Goal: Task Accomplishment & Management: Complete application form

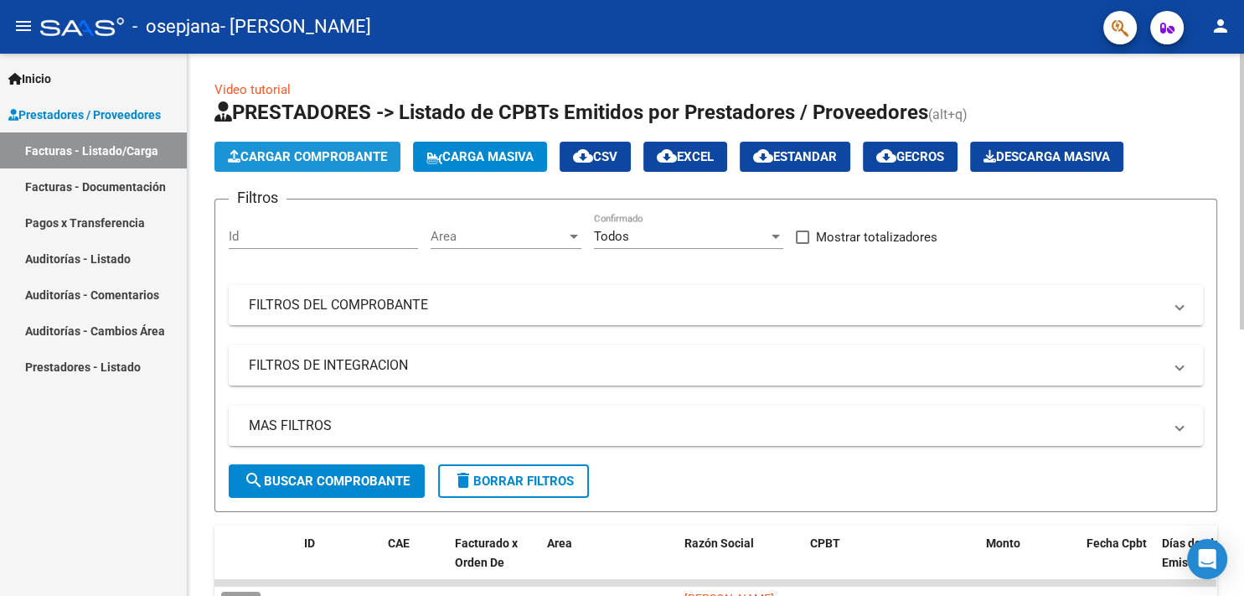
click at [322, 156] on span "Cargar Comprobante" at bounding box center [307, 156] width 159 height 15
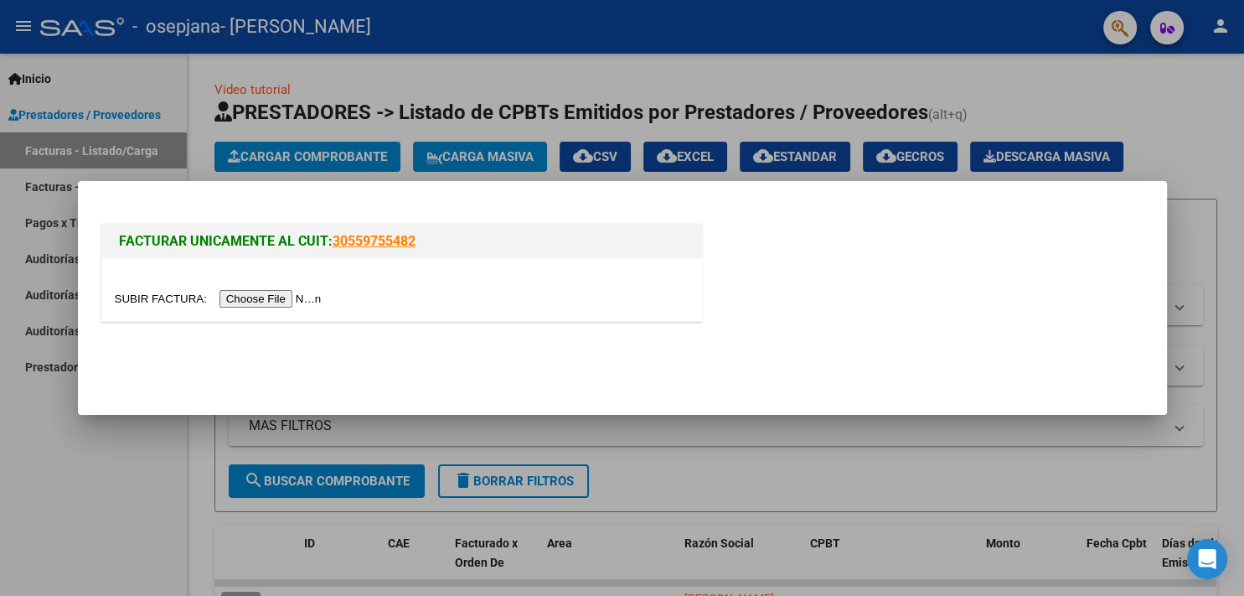
click at [134, 295] on input "file" at bounding box center [221, 299] width 212 height 18
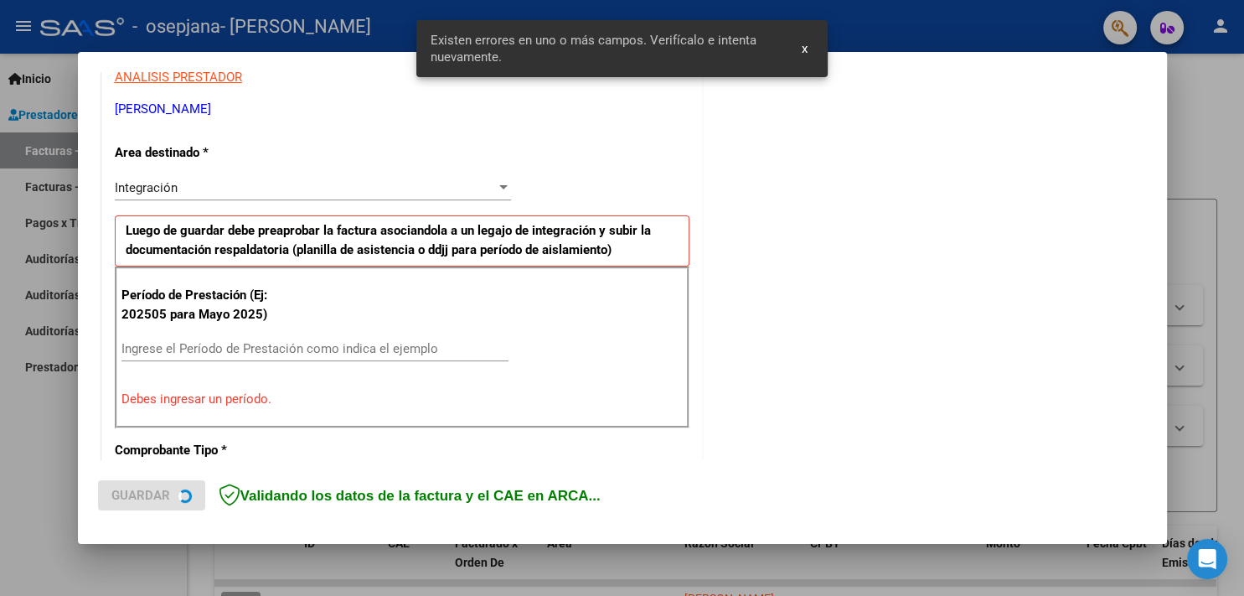
scroll to position [340, 0]
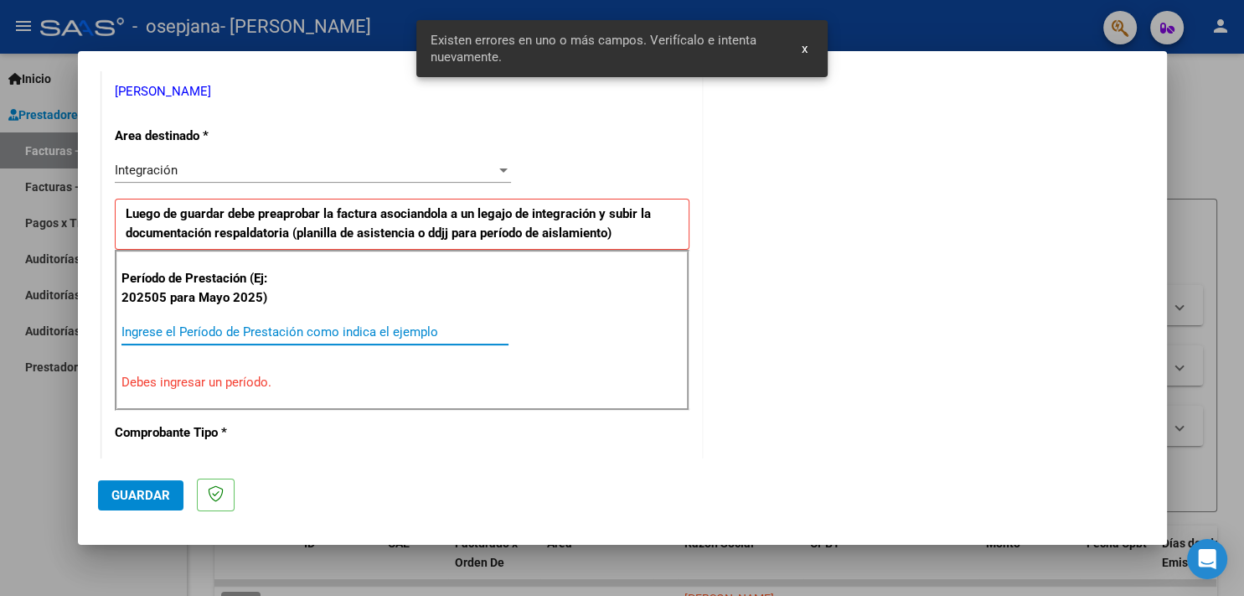
click at [162, 338] on input "Ingrese el Período de Prestación como indica el ejemplo" at bounding box center [314, 331] width 387 height 15
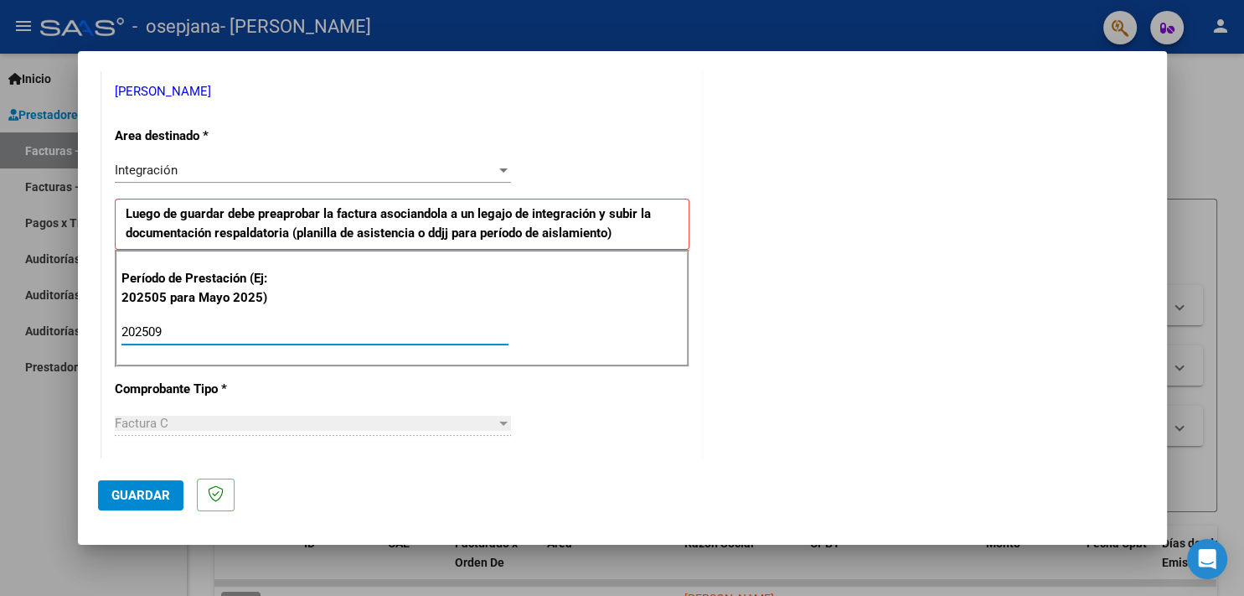
type input "202509"
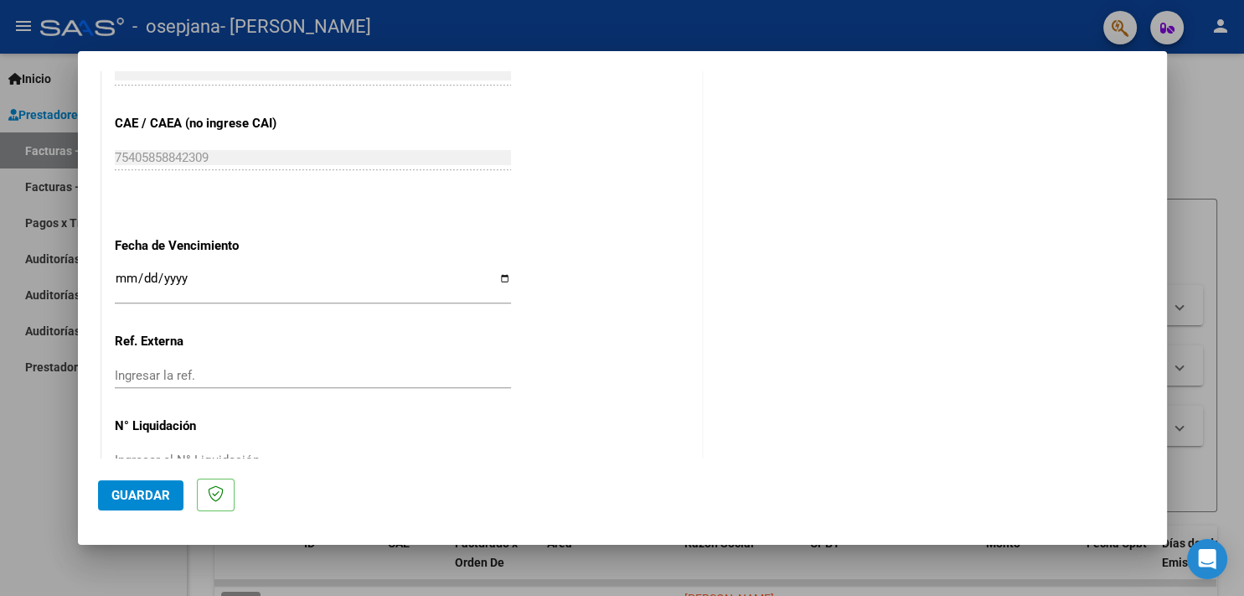
scroll to position [1065, 0]
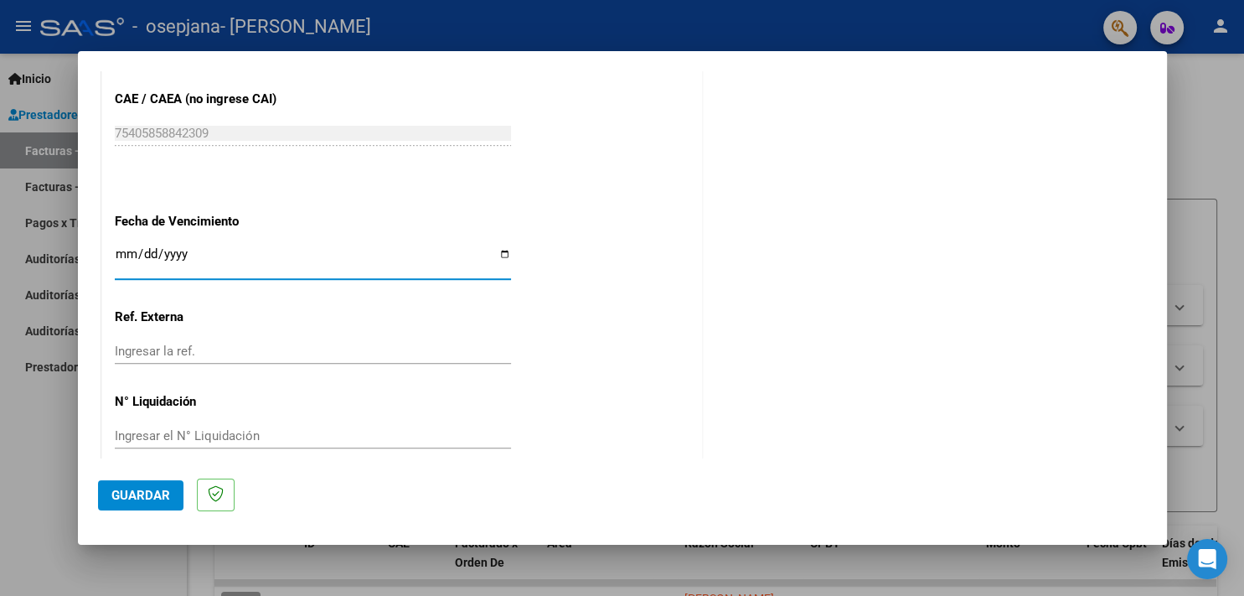
click at [136, 247] on input "Ingresar la fecha" at bounding box center [313, 260] width 396 height 27
type input "[DATE]"
click at [116, 494] on span "Guardar" at bounding box center [140, 494] width 59 height 15
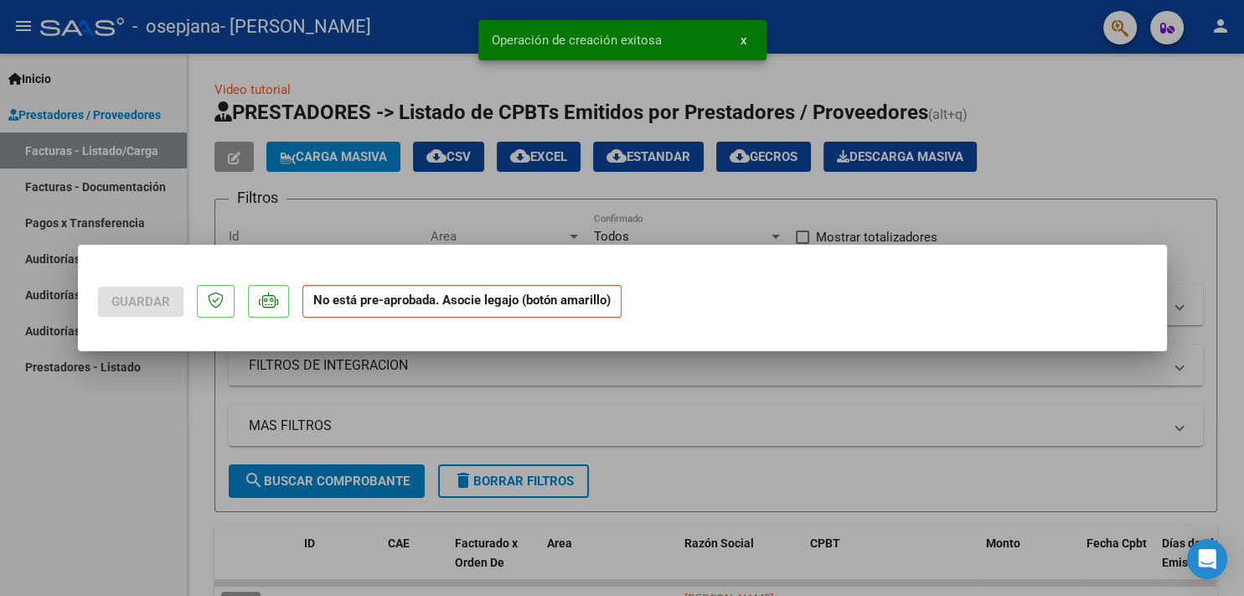
scroll to position [0, 0]
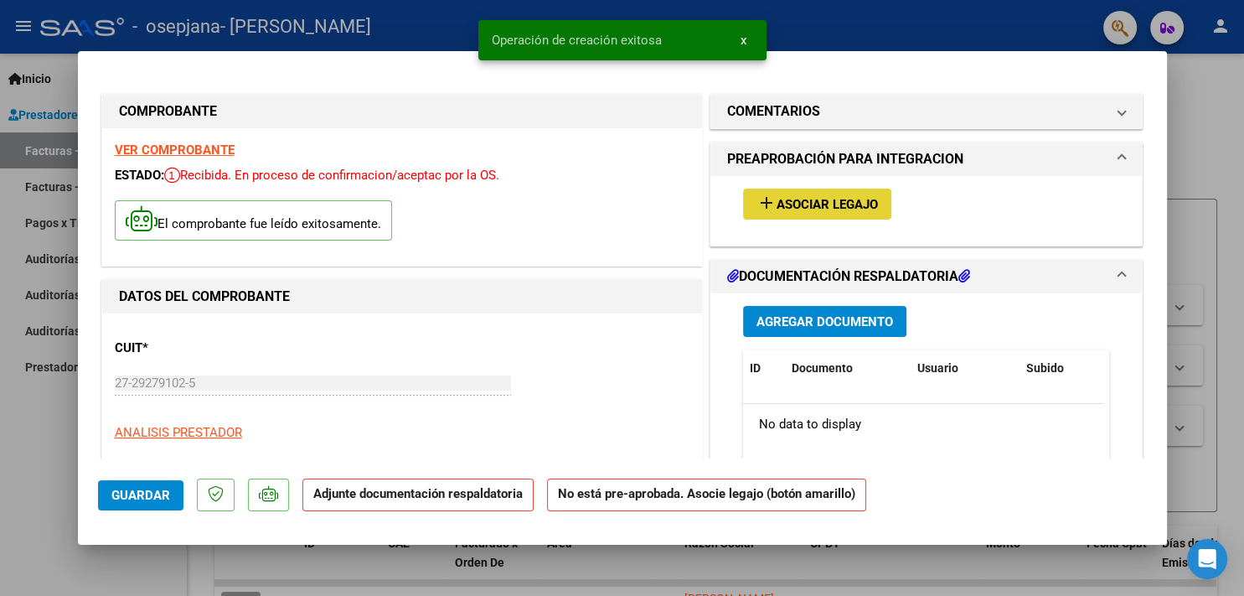
click at [794, 203] on span "Asociar Legajo" at bounding box center [826, 204] width 101 height 15
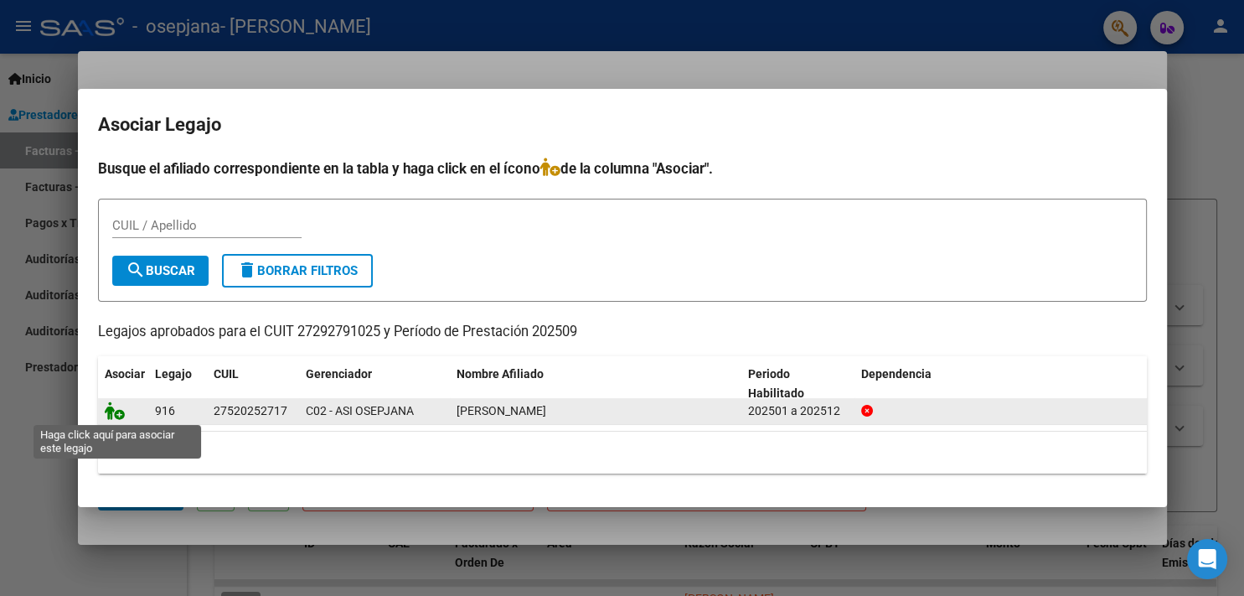
click at [114, 412] on icon at bounding box center [115, 410] width 20 height 18
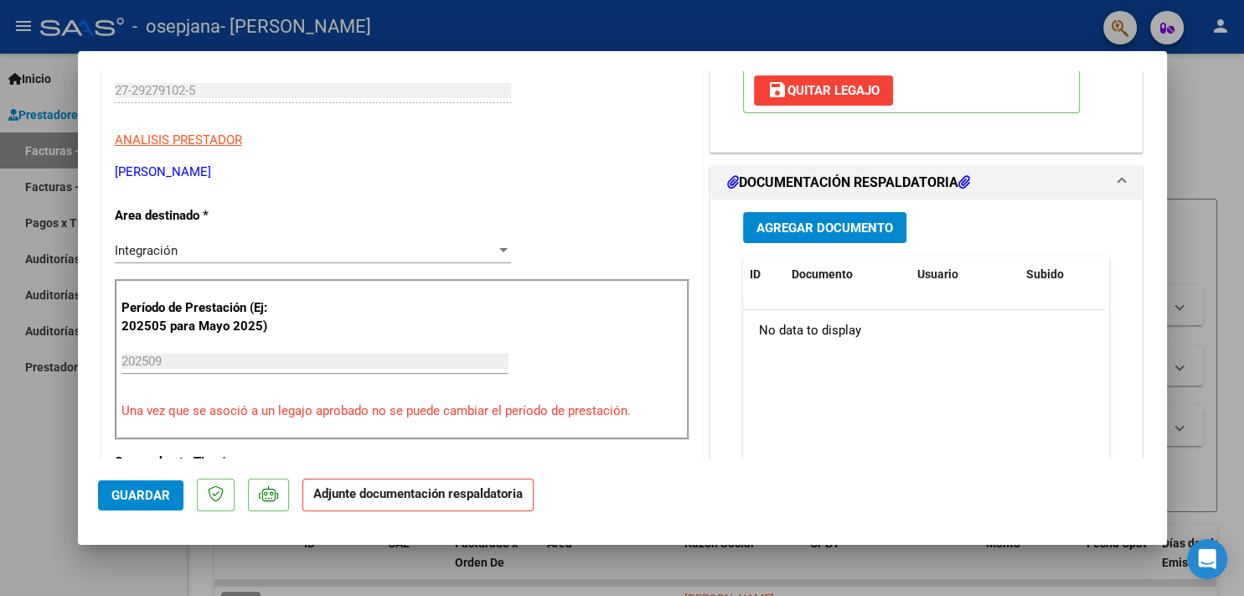
scroll to position [354, 0]
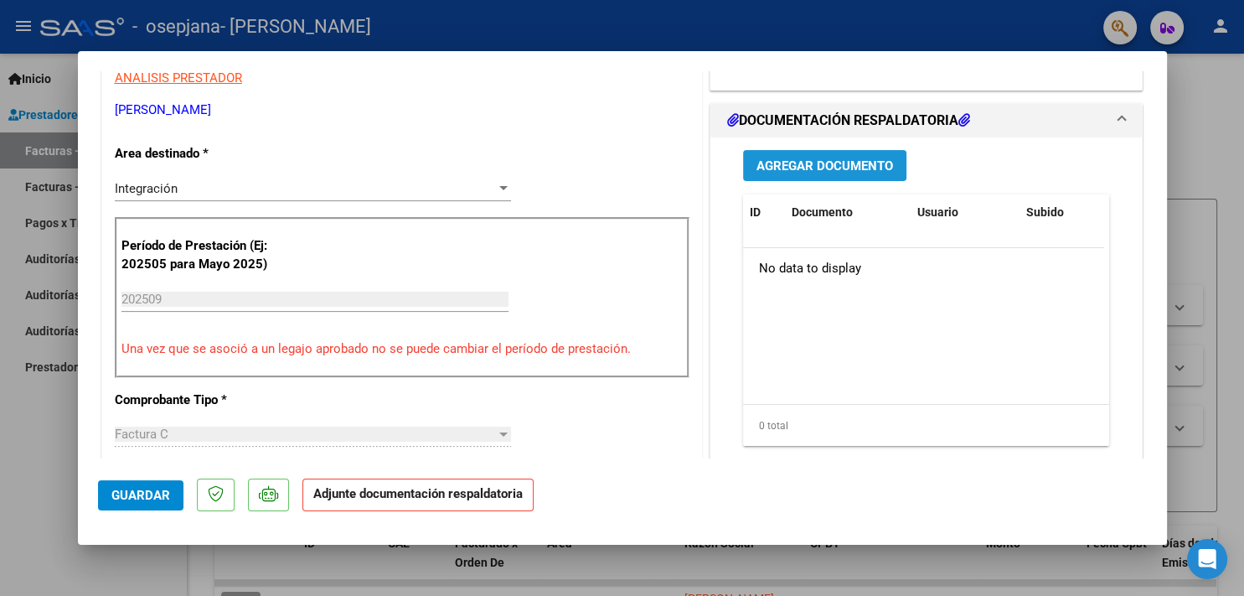
click at [798, 160] on span "Agregar Documento" at bounding box center [824, 165] width 137 height 15
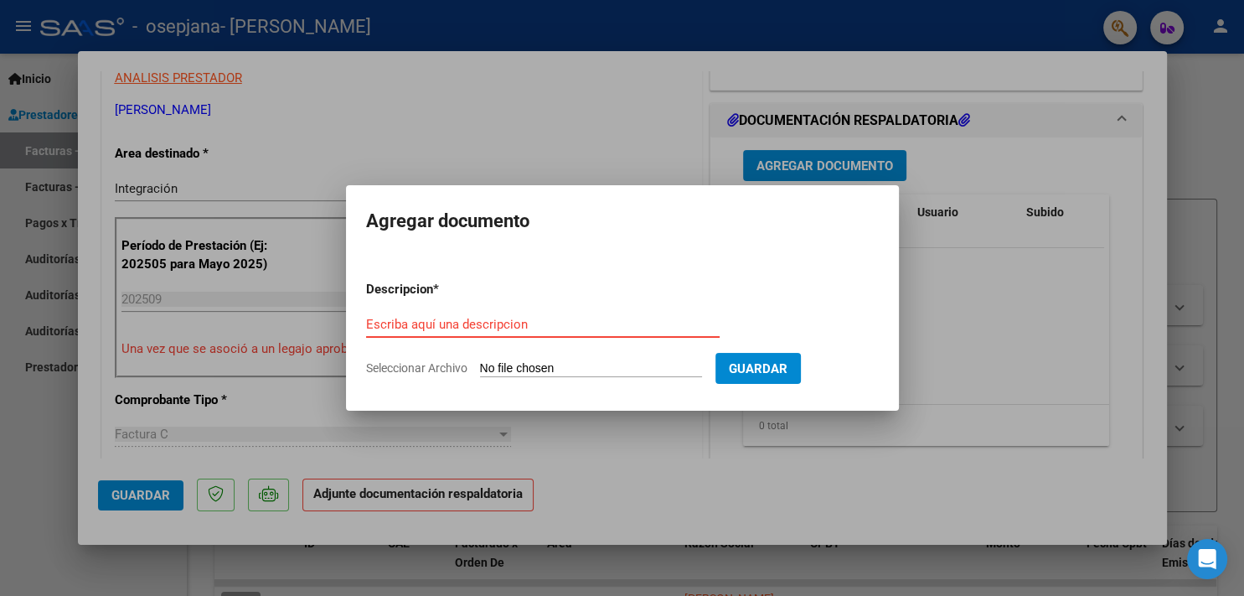
click at [548, 326] on input "Escriba aquí una descripcion" at bounding box center [542, 324] width 353 height 15
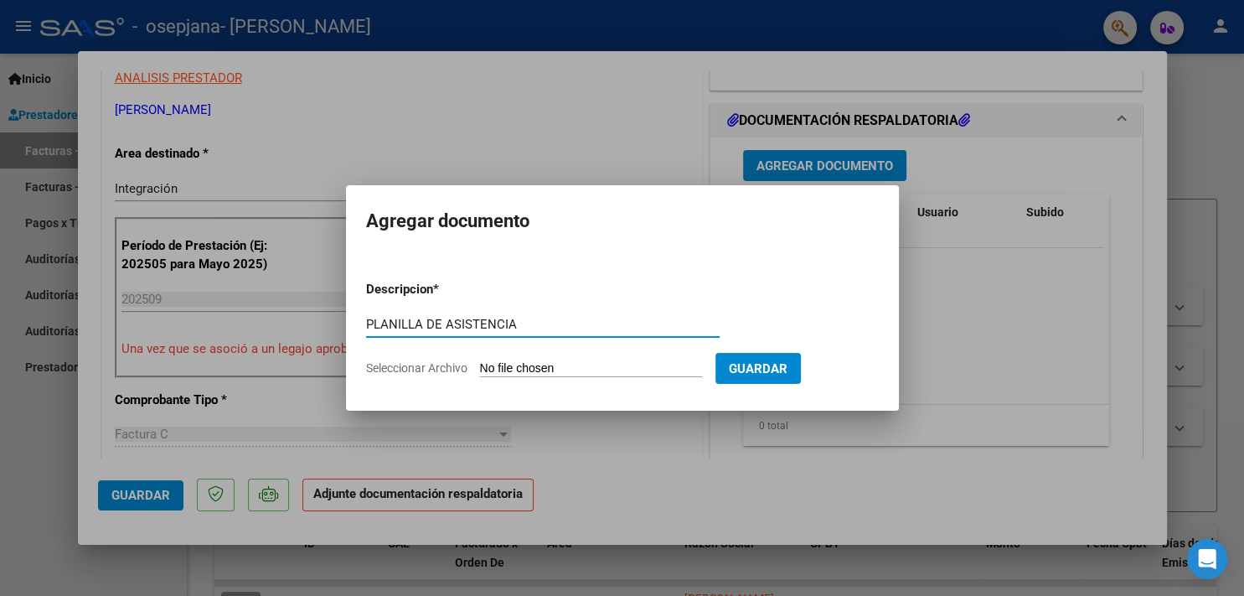
type input "PLANILLA DE ASISTENCIA"
click at [520, 373] on input "Seleccionar Archivo" at bounding box center [591, 369] width 222 height 16
type input "C:\fakepath\asistencia alicia gonzalez SEPT 2025.jpg"
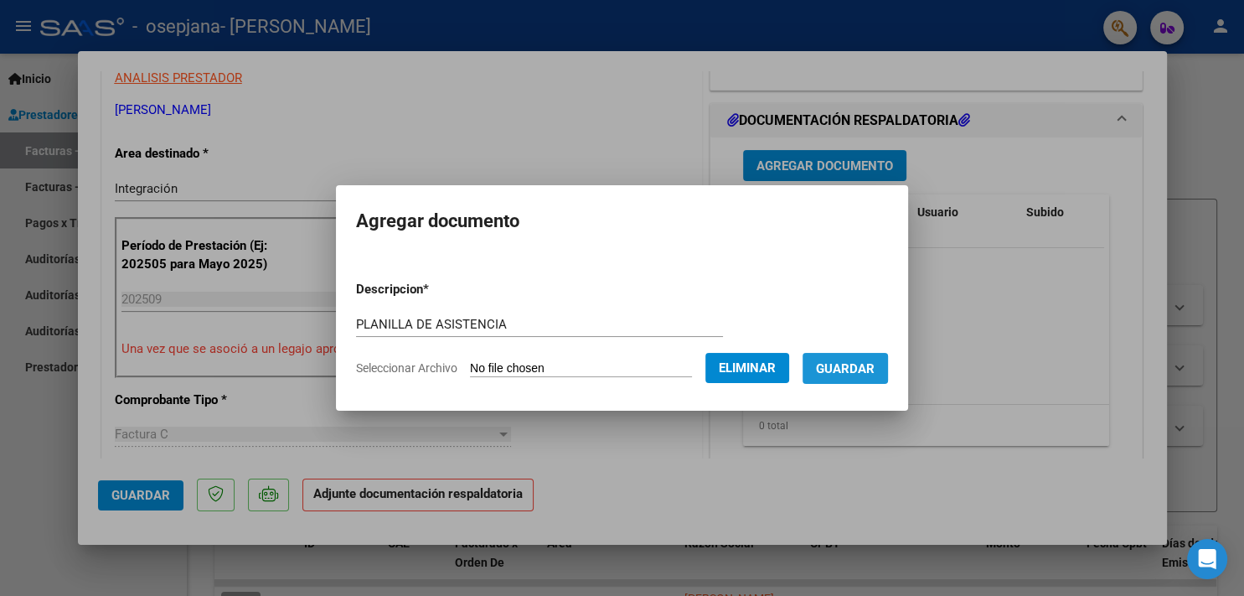
click at [865, 367] on span "Guardar" at bounding box center [845, 368] width 59 height 15
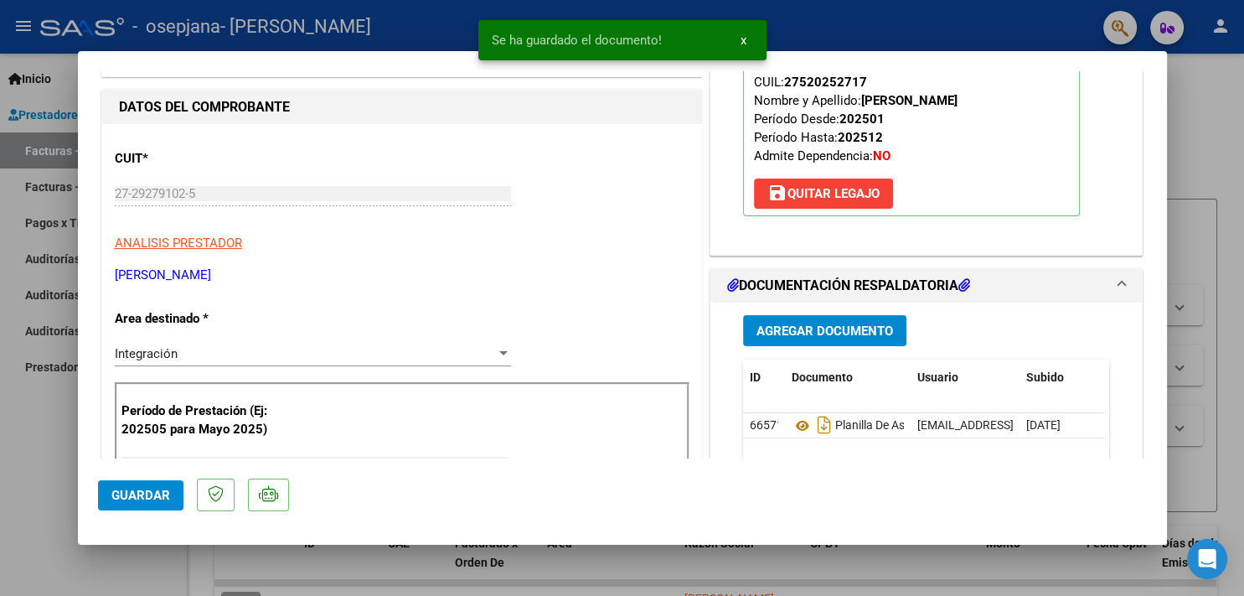
scroll to position [165, 0]
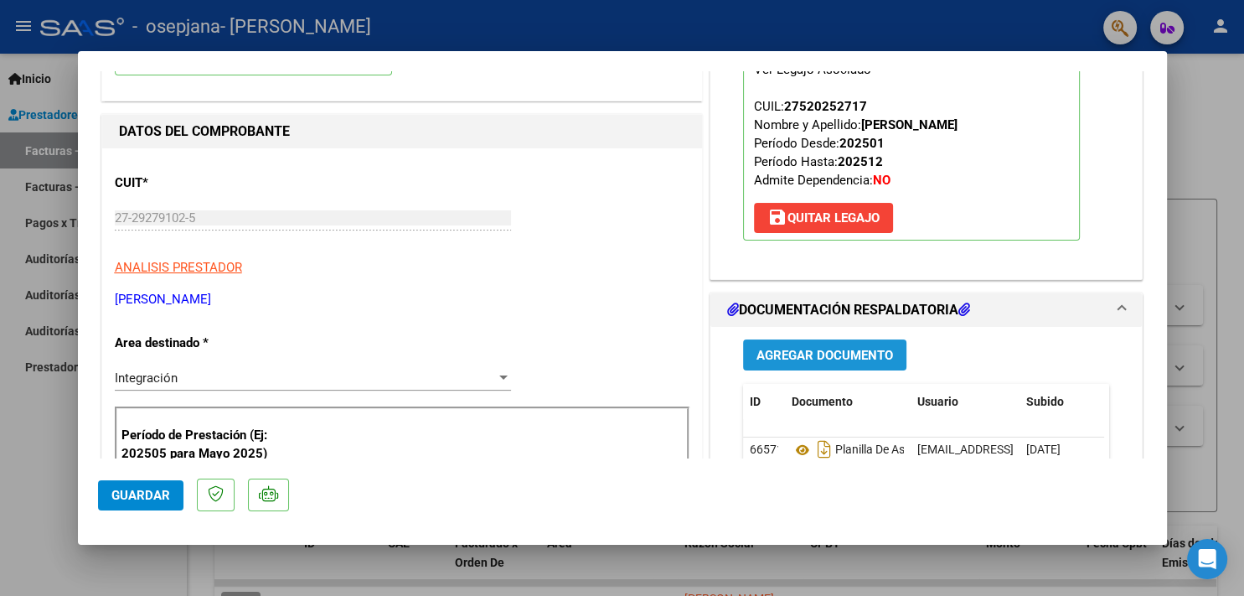
click at [823, 350] on span "Agregar Documento" at bounding box center [824, 355] width 137 height 15
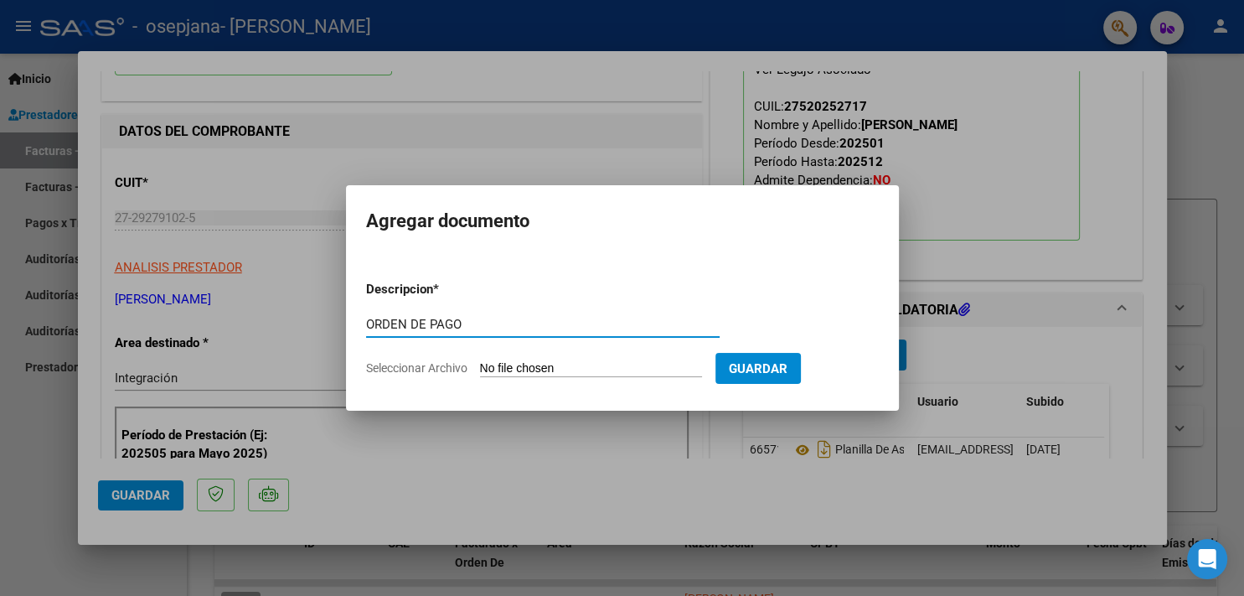
type input "ORDEN DE PAGO"
click at [521, 361] on input "Seleccionar Archivo" at bounding box center [591, 369] width 222 height 16
type input "C:\fakepath\OP 82639.pdf"
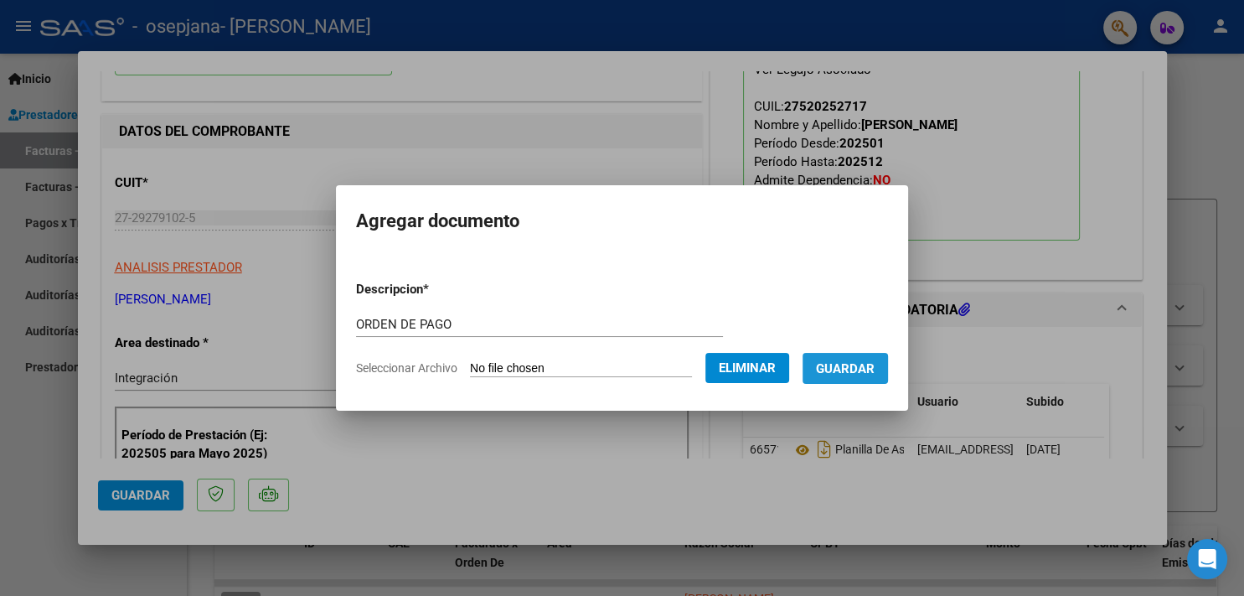
click at [843, 374] on span "Guardar" at bounding box center [845, 368] width 59 height 15
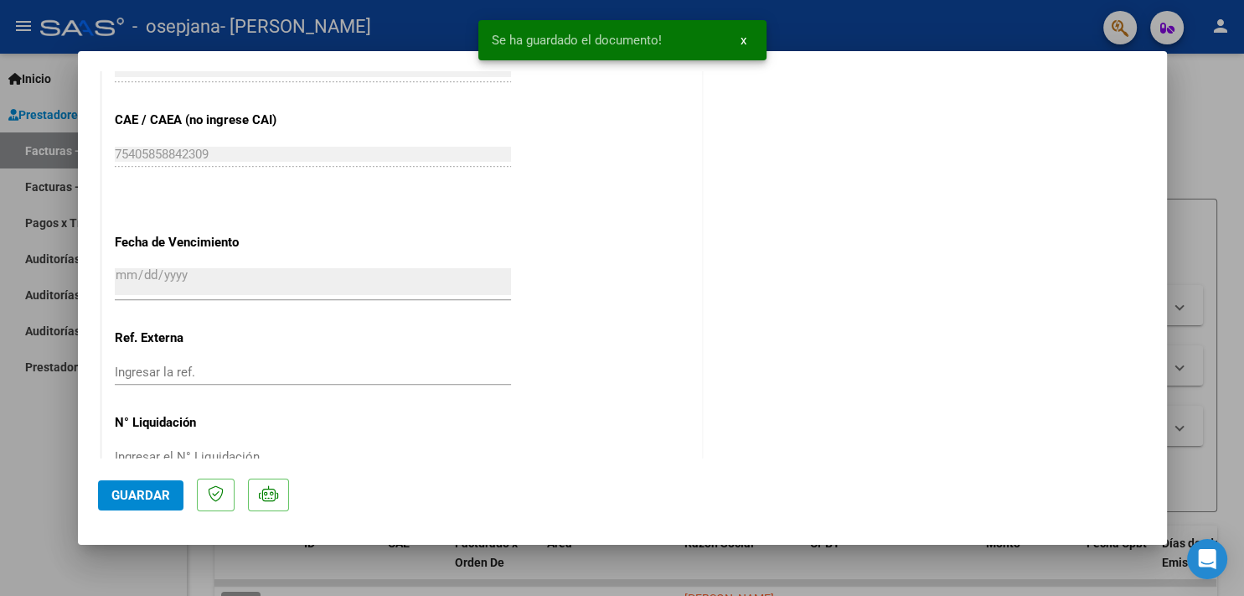
scroll to position [1090, 0]
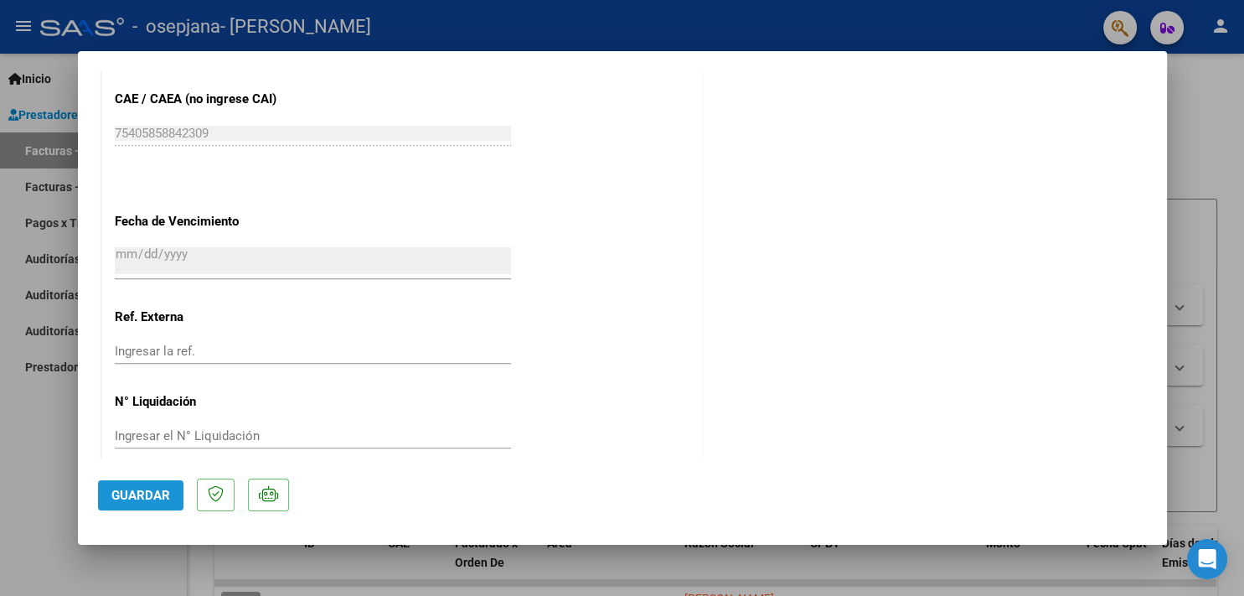
click at [152, 498] on span "Guardar" at bounding box center [140, 494] width 59 height 15
click at [1241, 465] on div at bounding box center [622, 298] width 1244 height 596
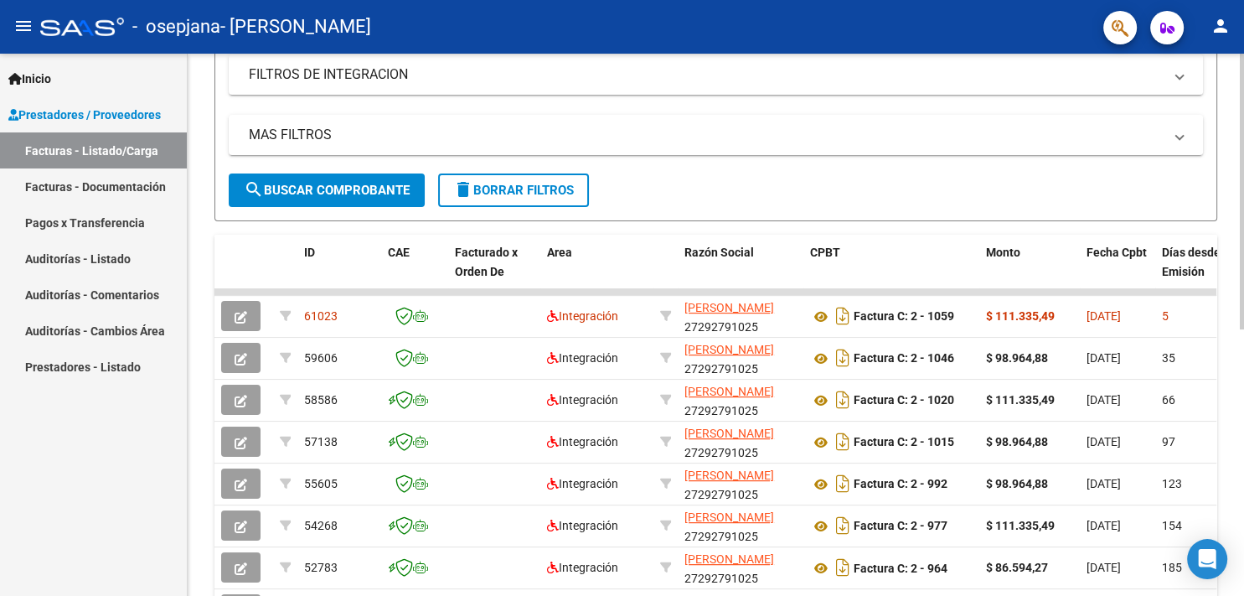
scroll to position [307, 0]
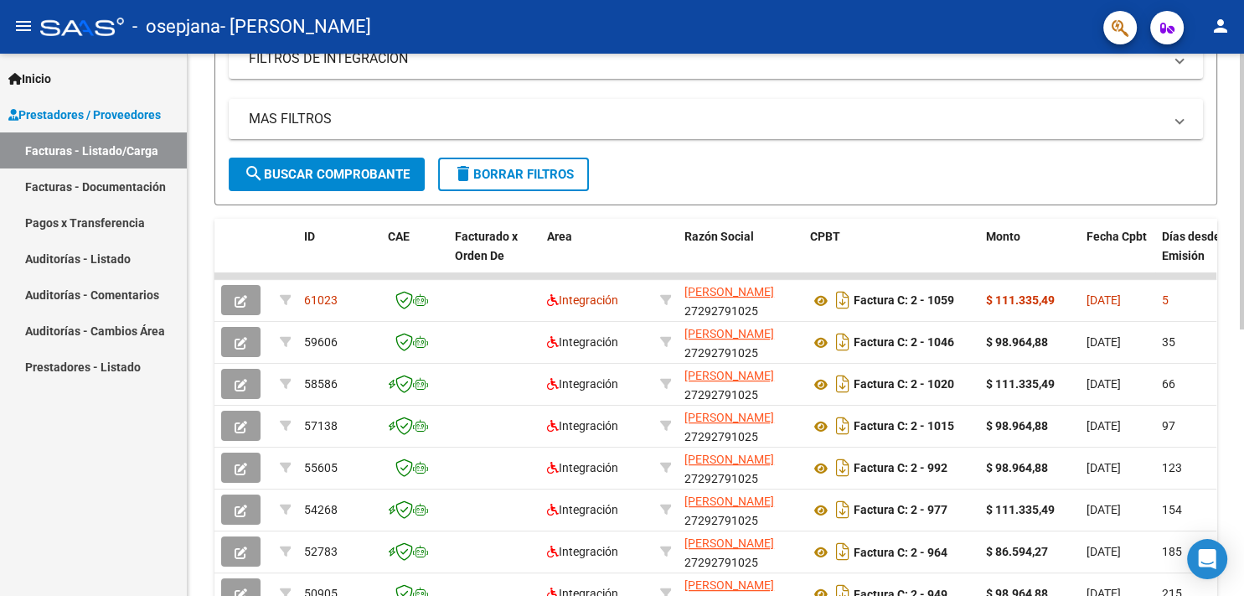
click at [1243, 329] on div at bounding box center [1242, 192] width 4 height 276
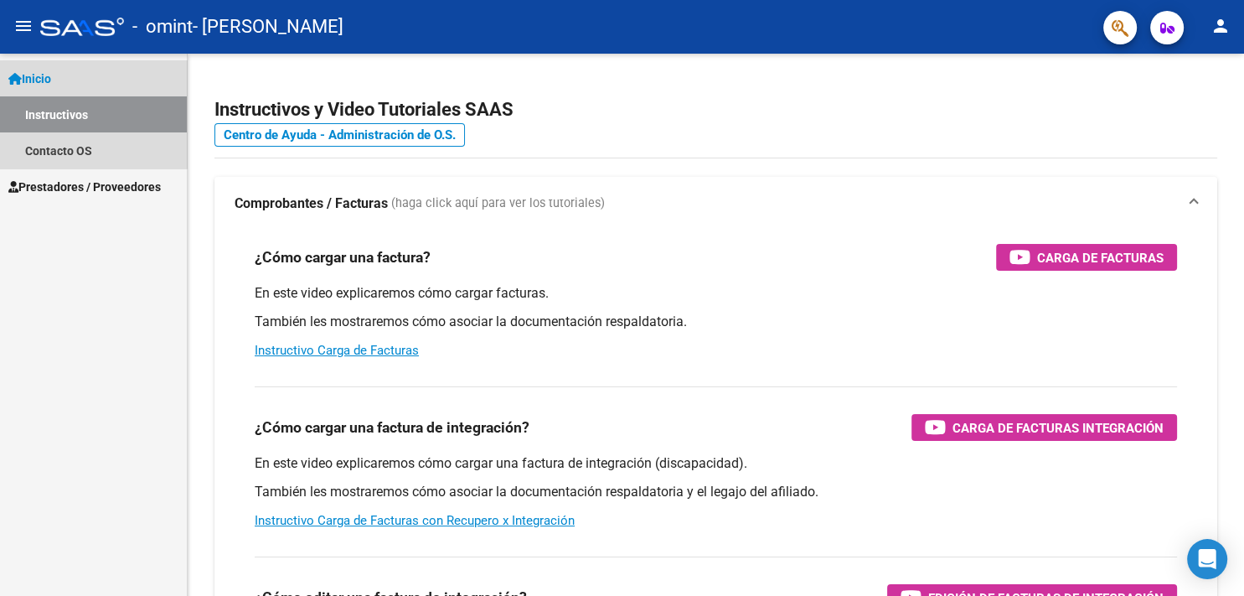
click at [51, 83] on span "Inicio" at bounding box center [29, 79] width 43 height 18
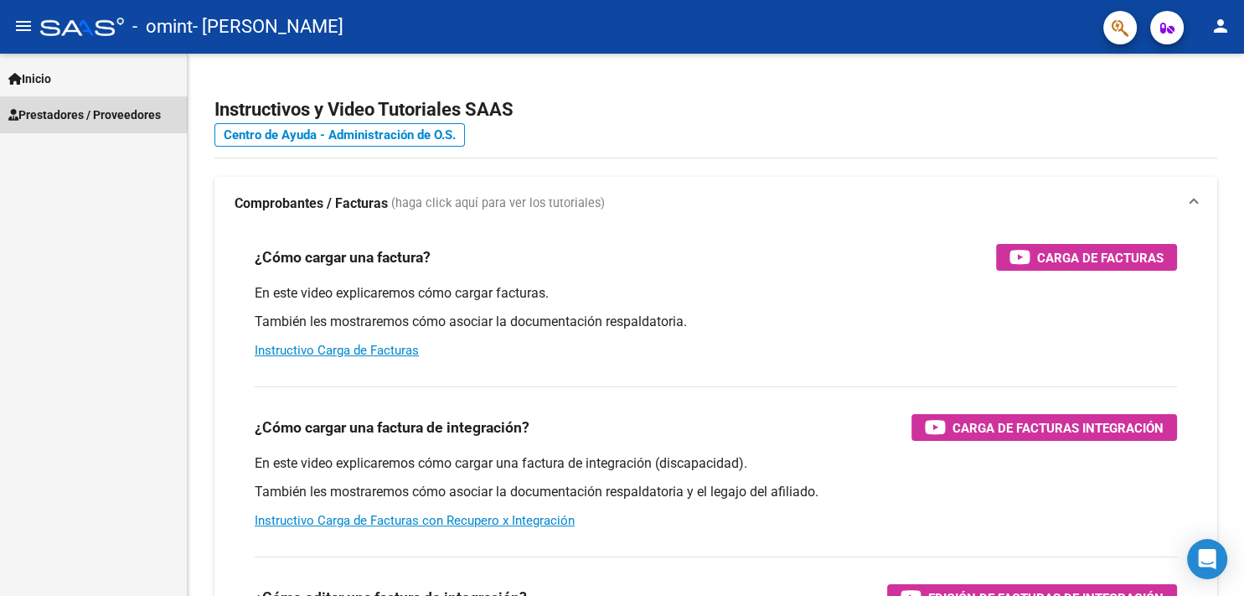
click at [55, 108] on span "Prestadores / Proveedores" at bounding box center [84, 115] width 152 height 18
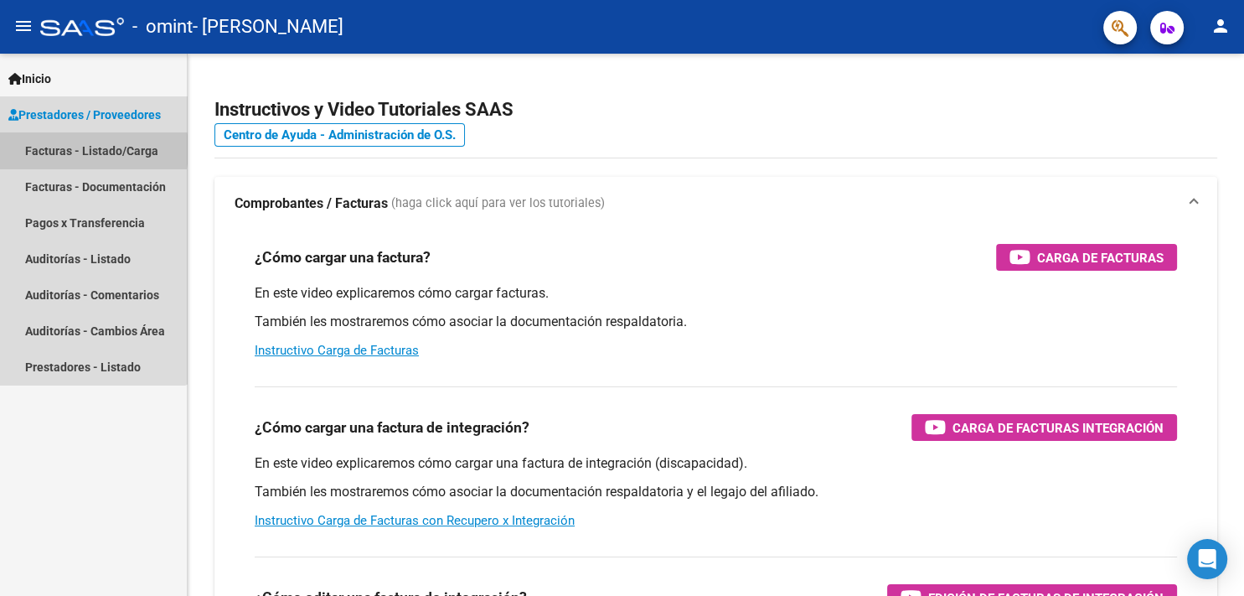
click at [62, 149] on link "Facturas - Listado/Carga" at bounding box center [93, 150] width 187 height 36
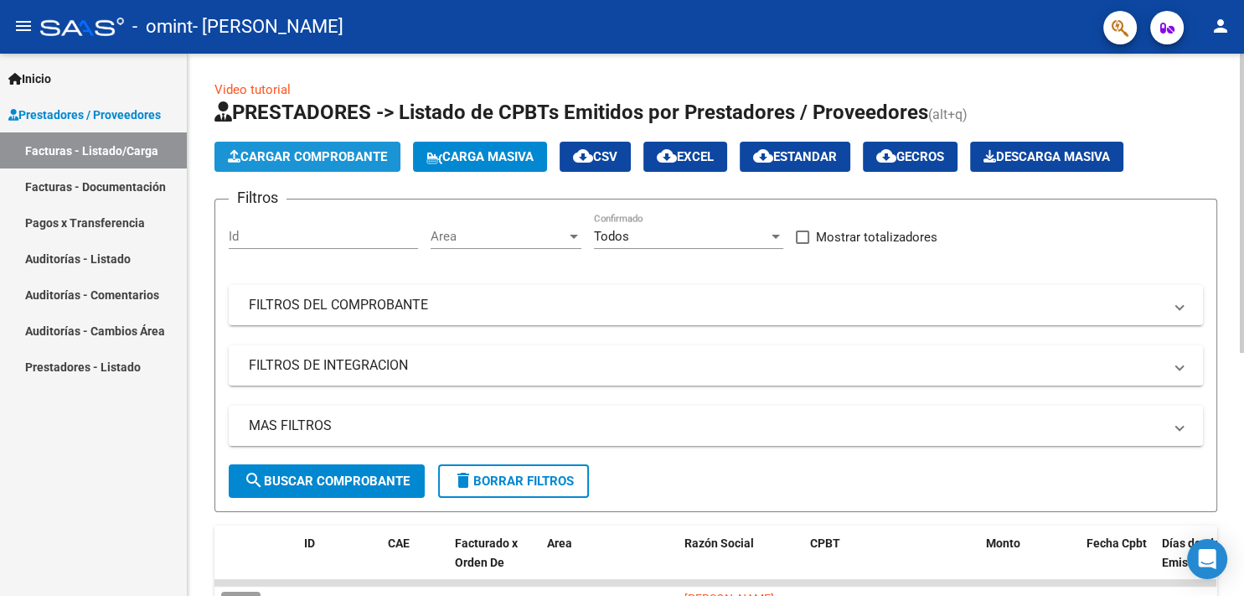
click at [261, 156] on span "Cargar Comprobante" at bounding box center [307, 156] width 159 height 15
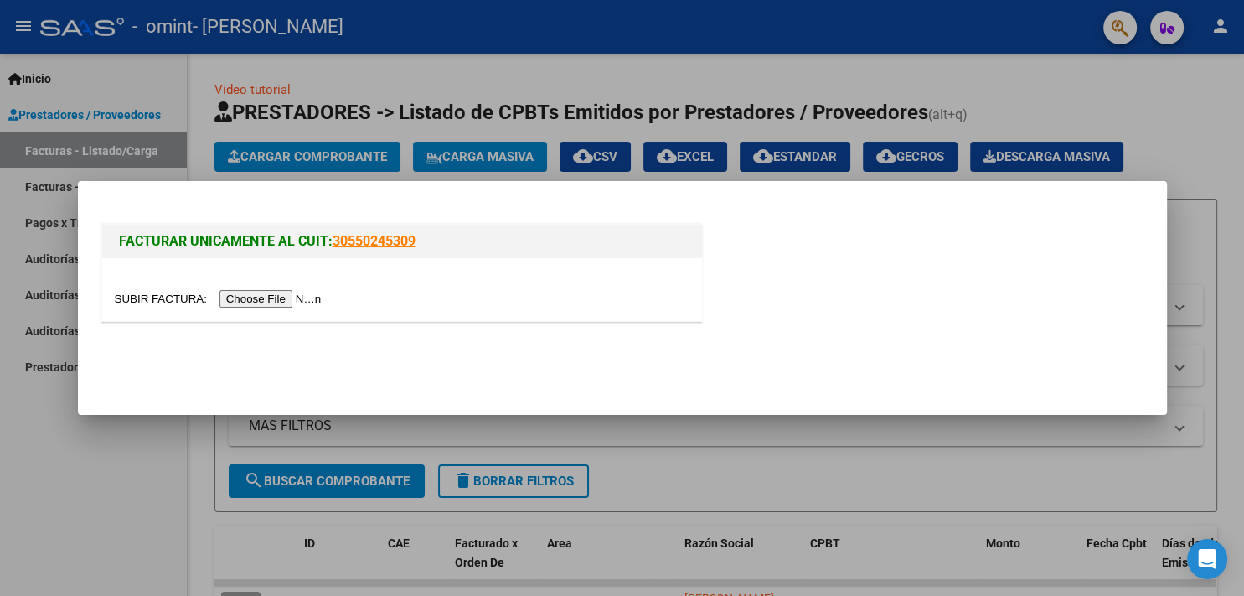
click at [158, 296] on input "file" at bounding box center [221, 299] width 212 height 18
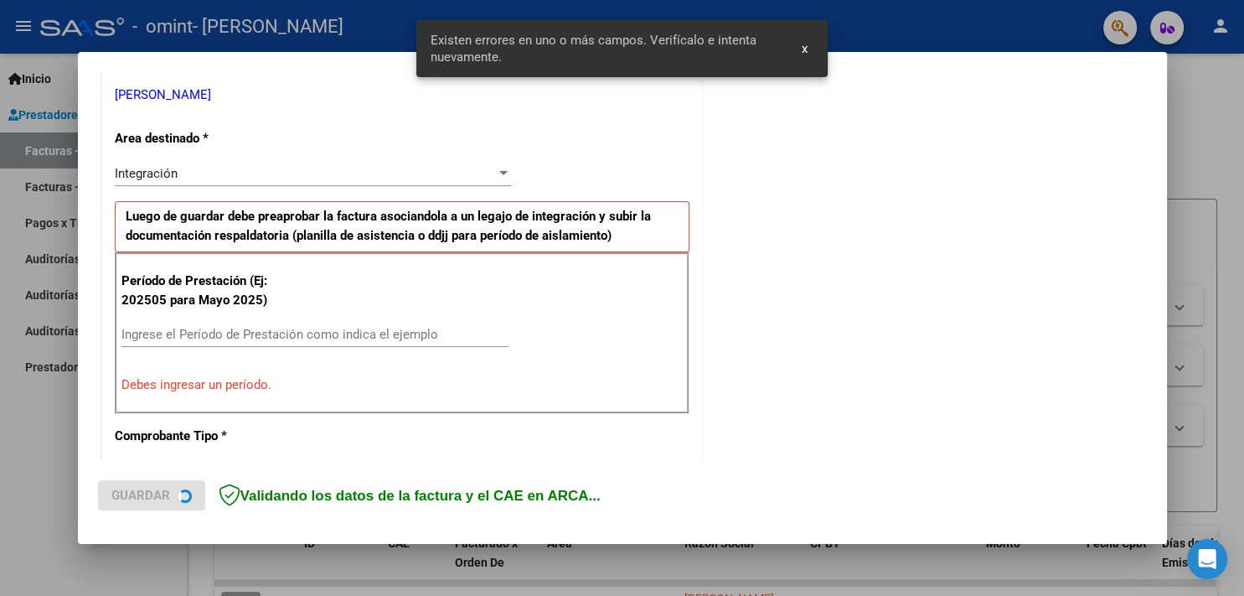
scroll to position [340, 0]
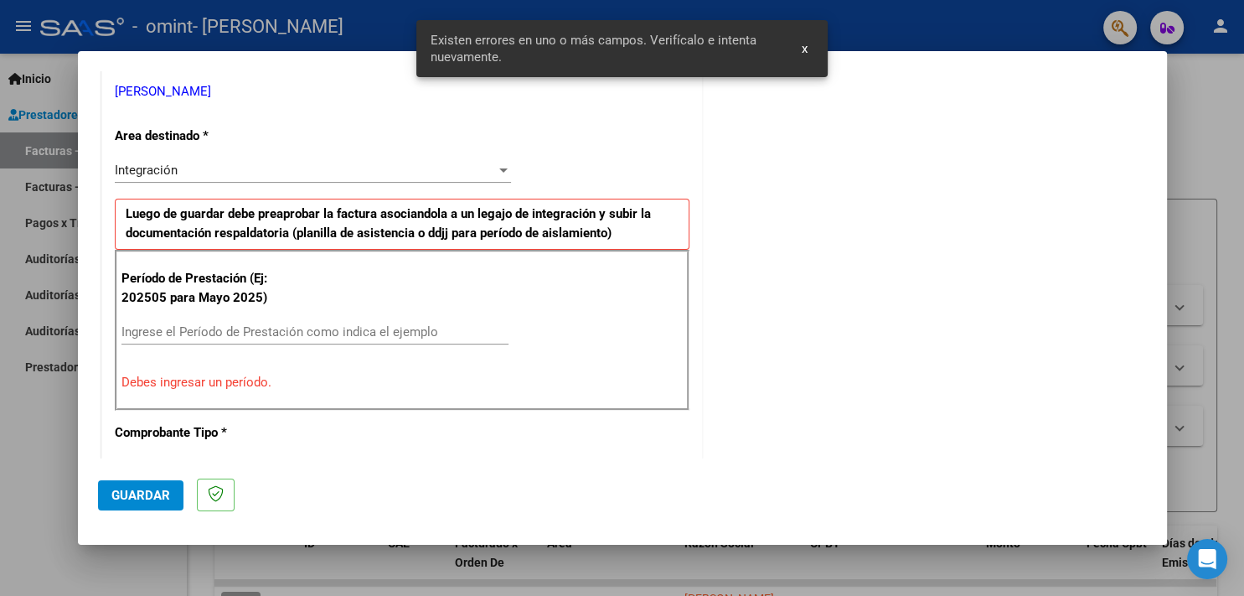
click at [168, 338] on div "Ingrese el Período de Prestación como indica el ejemplo" at bounding box center [314, 331] width 387 height 25
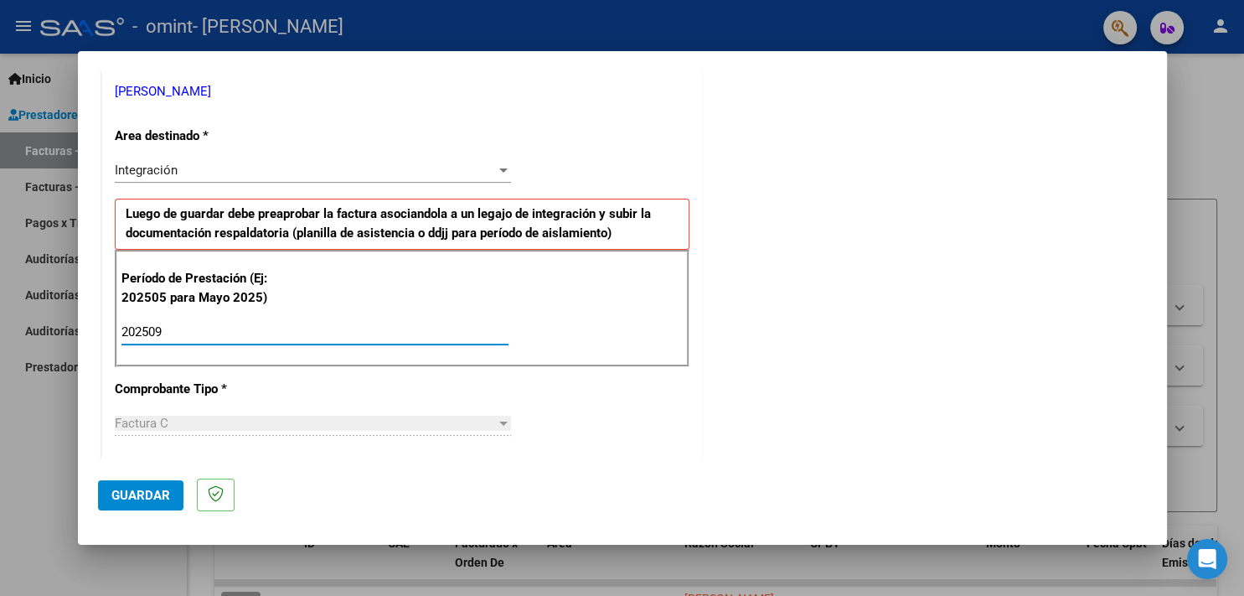
type input "202509"
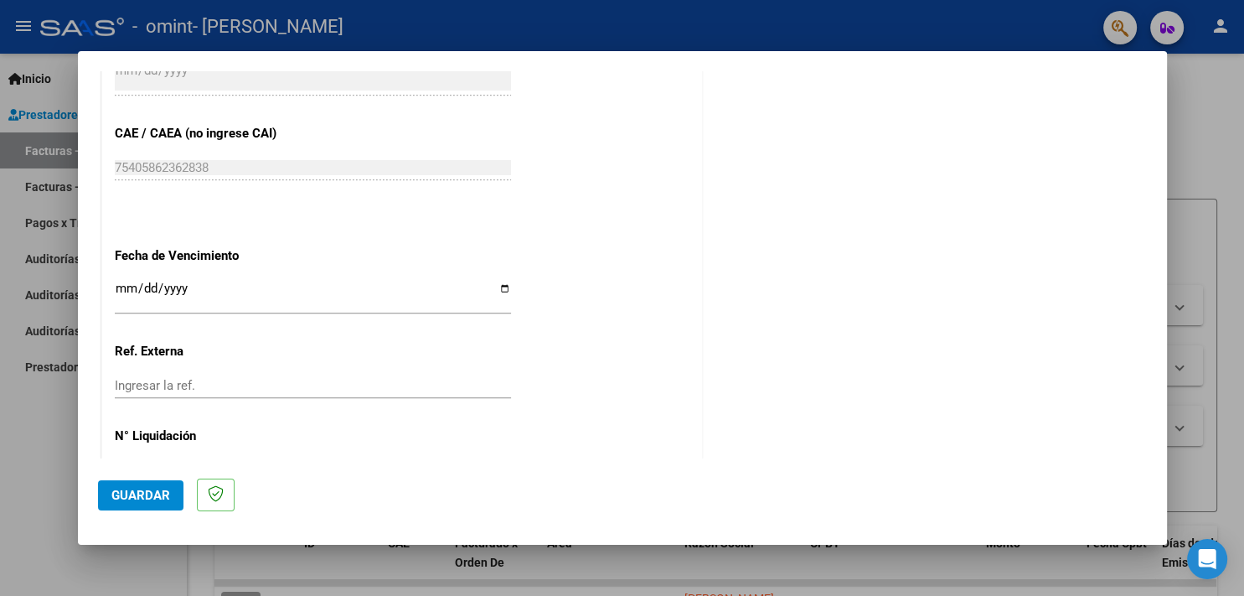
scroll to position [1049, 0]
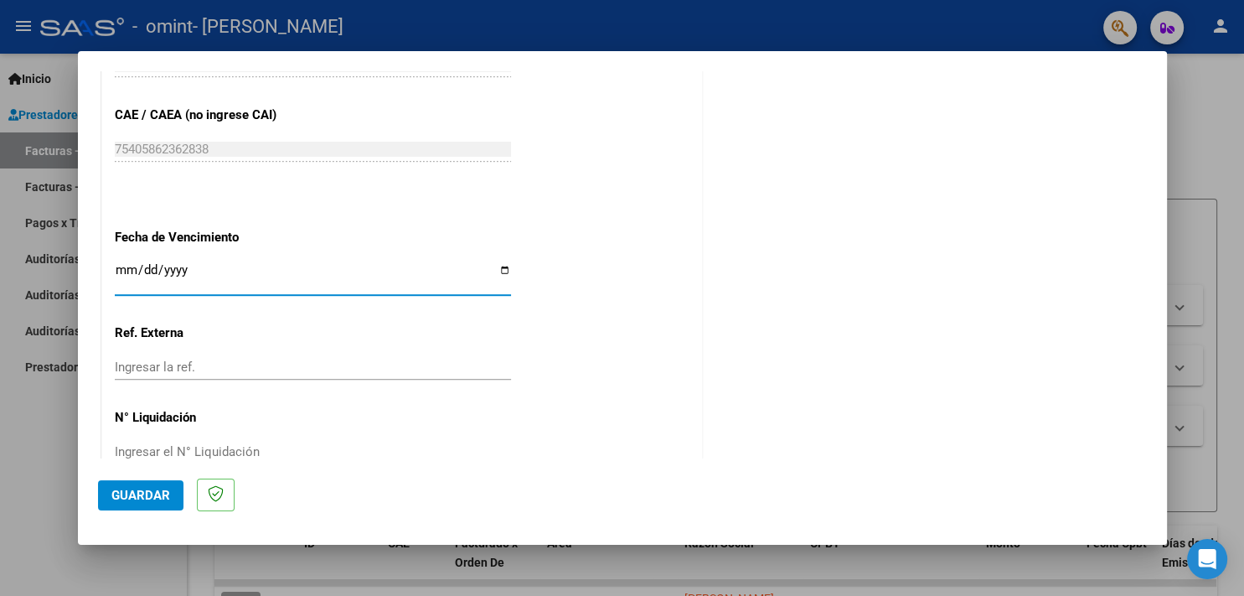
click at [132, 263] on input "Ingresar la fecha" at bounding box center [313, 276] width 396 height 27
type input "[DATE]"
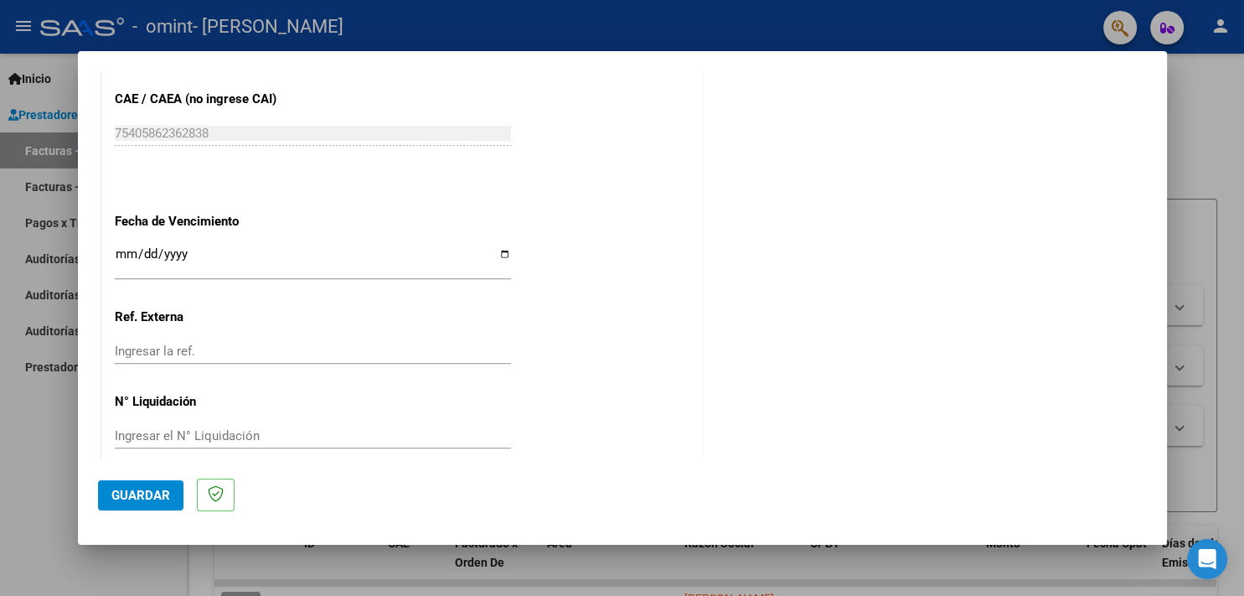
drag, startPoint x: 1156, startPoint y: 452, endPoint x: 266, endPoint y: 482, distance: 890.0
click at [118, 486] on button "Guardar" at bounding box center [140, 495] width 85 height 30
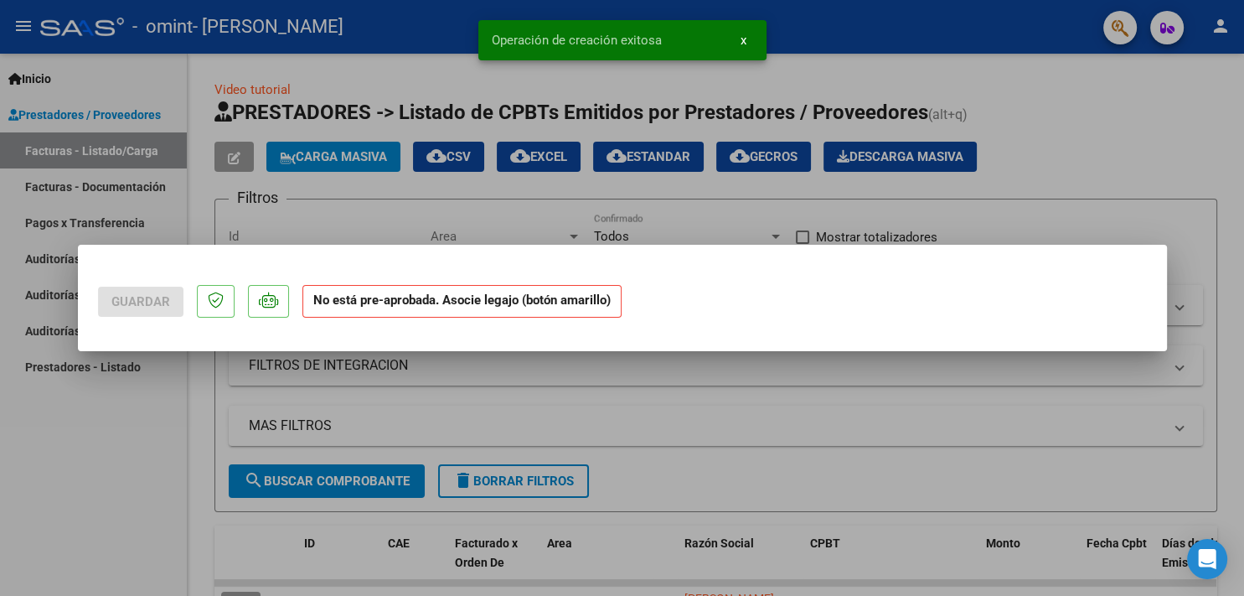
scroll to position [0, 0]
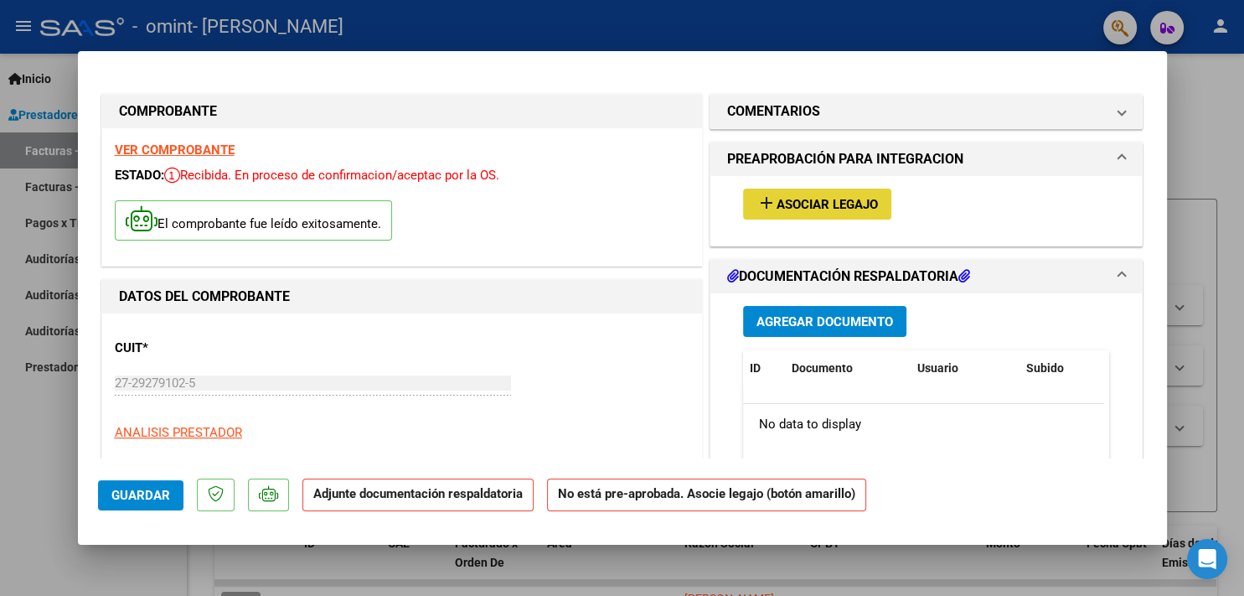
click at [759, 199] on mat-icon "add" at bounding box center [766, 203] width 20 height 20
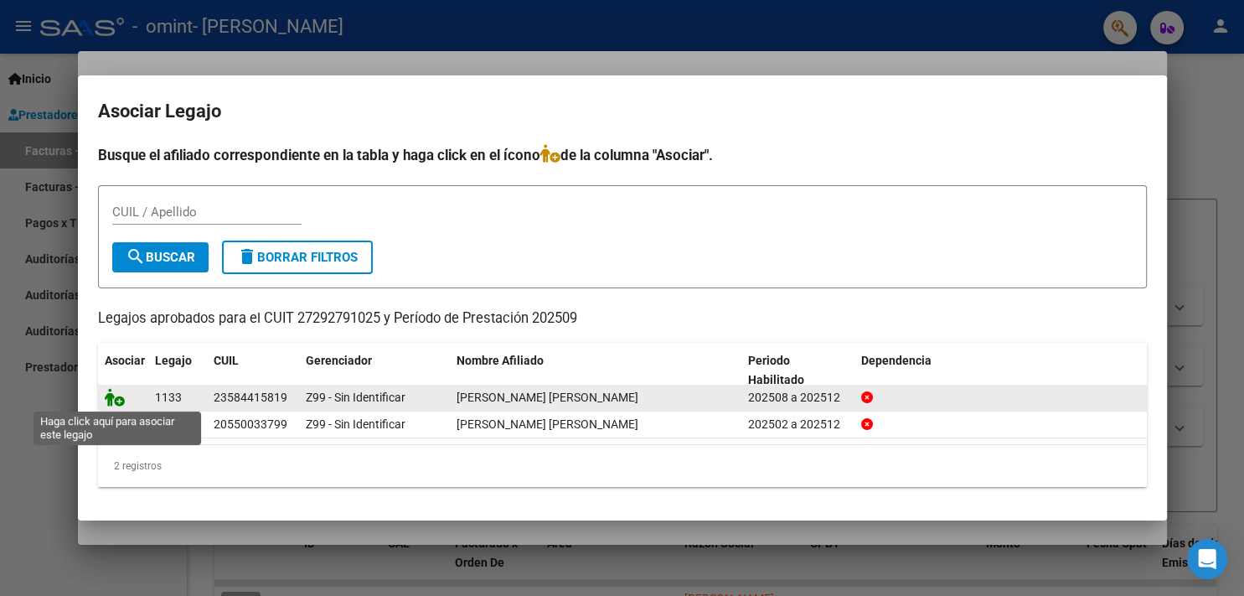
click at [111, 395] on icon at bounding box center [115, 397] width 20 height 18
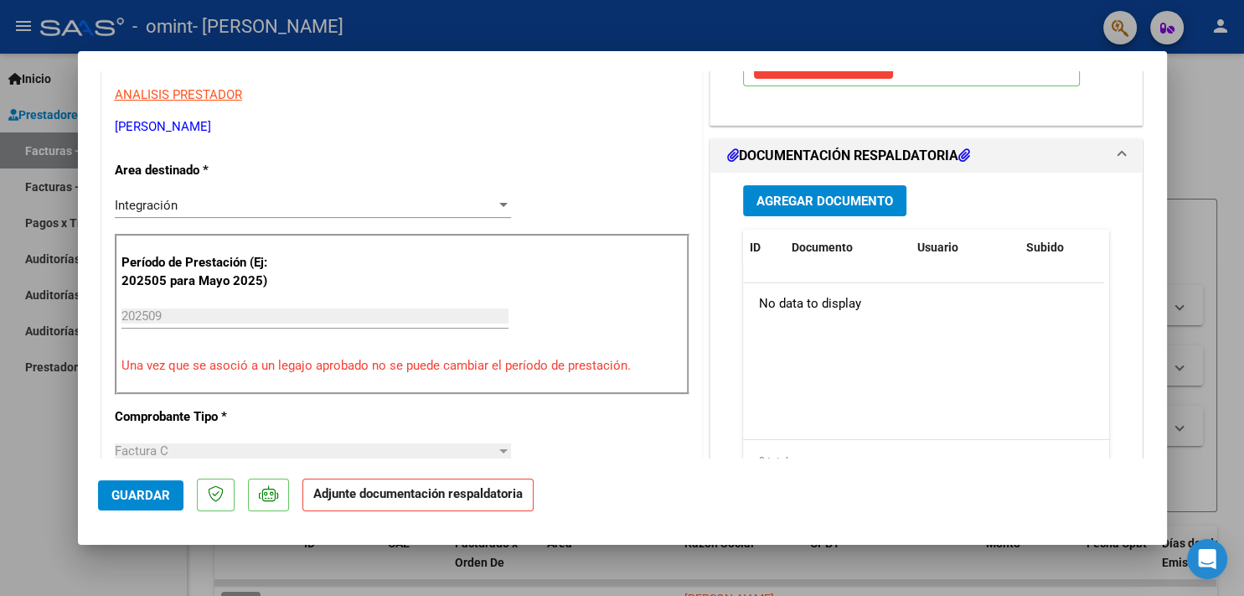
scroll to position [338, 0]
click at [821, 204] on span "Agregar Documento" at bounding box center [824, 200] width 137 height 15
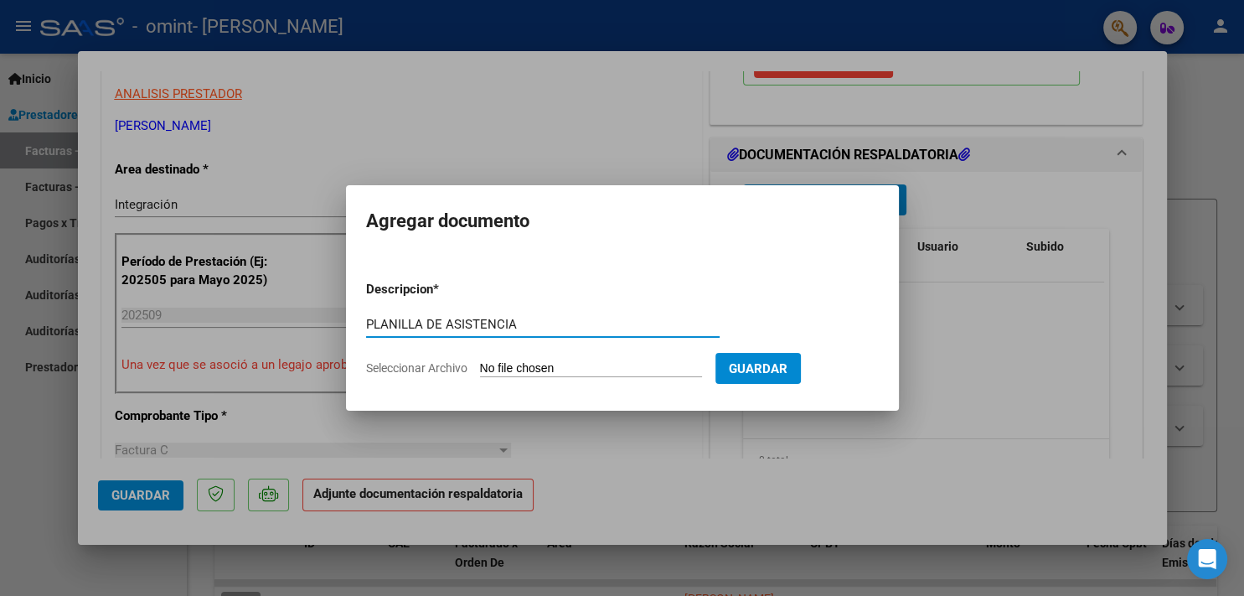
type input "PLANILLA DE ASISTENCIA"
click at [521, 369] on input "Seleccionar Archivo" at bounding box center [591, 369] width 222 height 16
type input "C:\fakepath\ASISTENCIA [PERSON_NAME] [DATE].pdf"
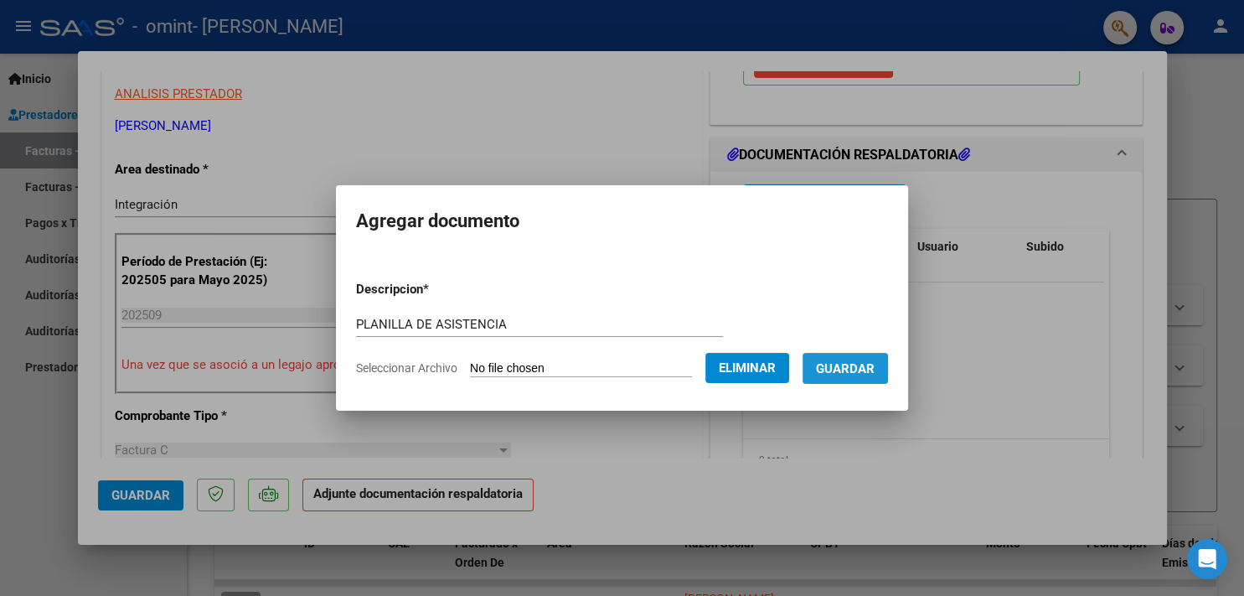
click at [874, 364] on span "Guardar" at bounding box center [845, 368] width 59 height 15
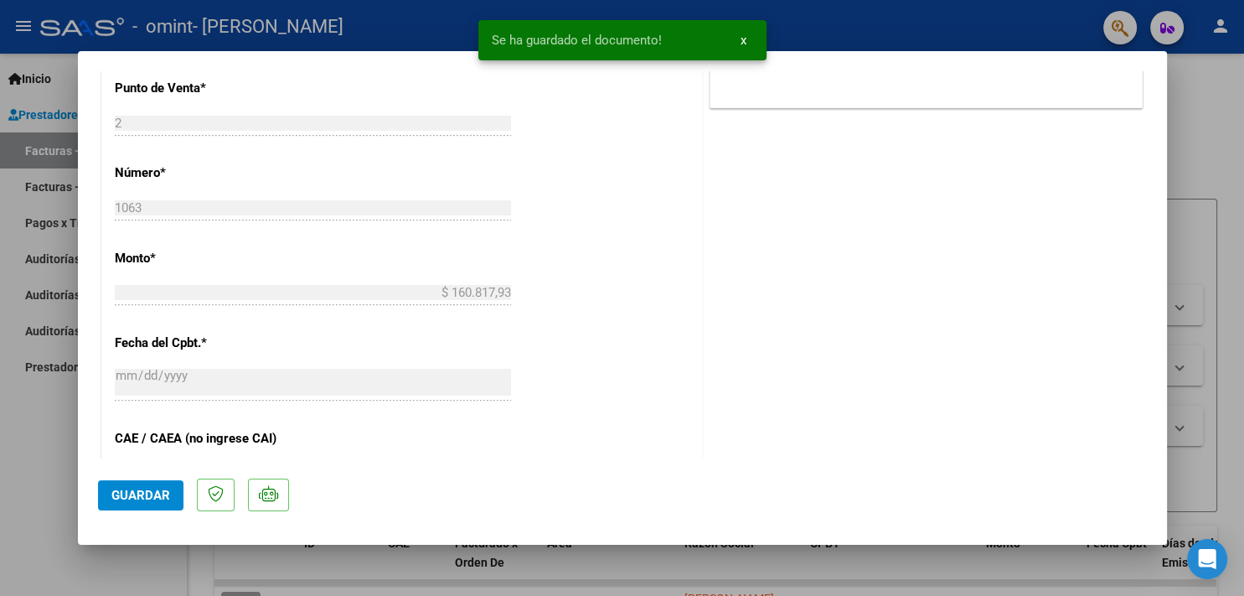
scroll to position [1090, 0]
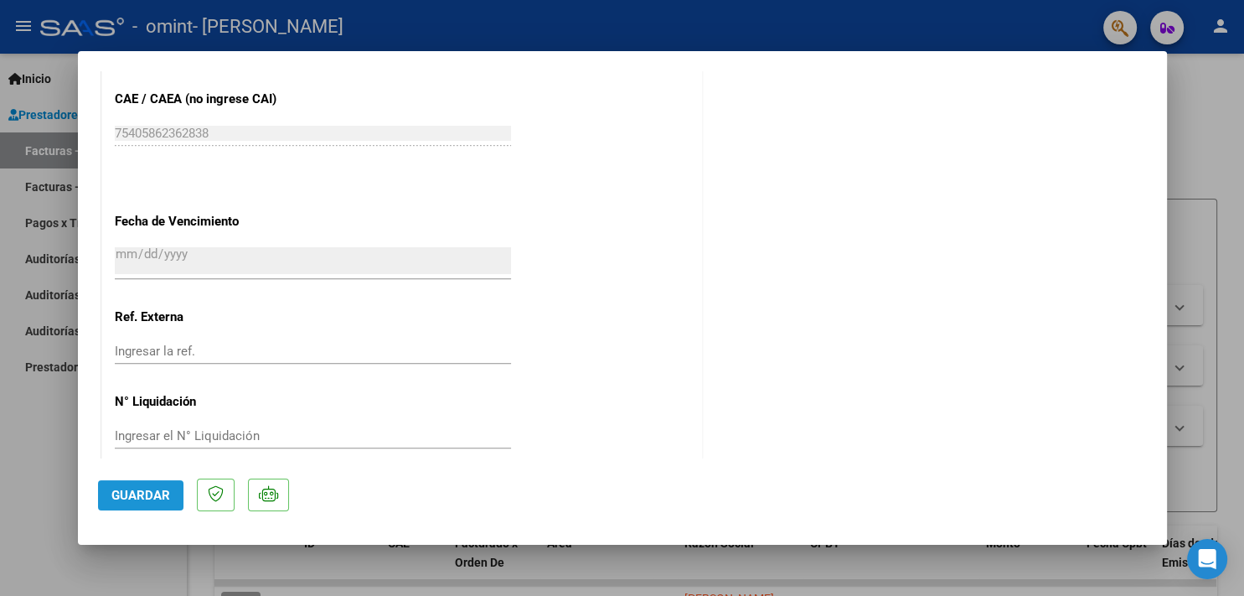
click at [139, 488] on span "Guardar" at bounding box center [140, 494] width 59 height 15
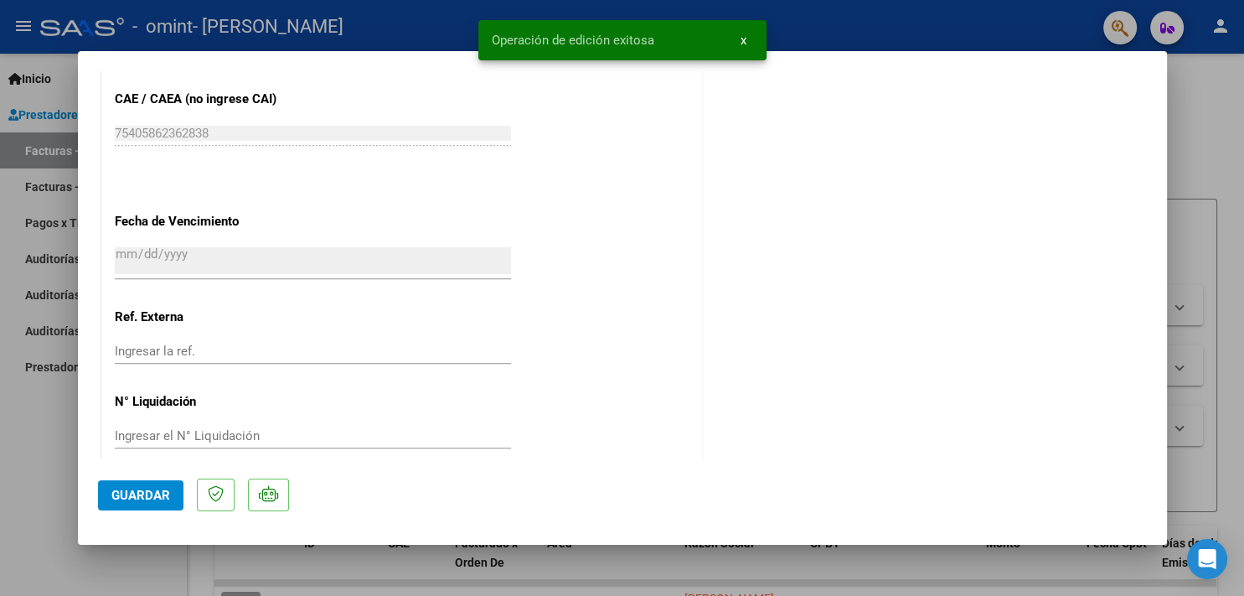
click at [102, 570] on div at bounding box center [622, 298] width 1244 height 596
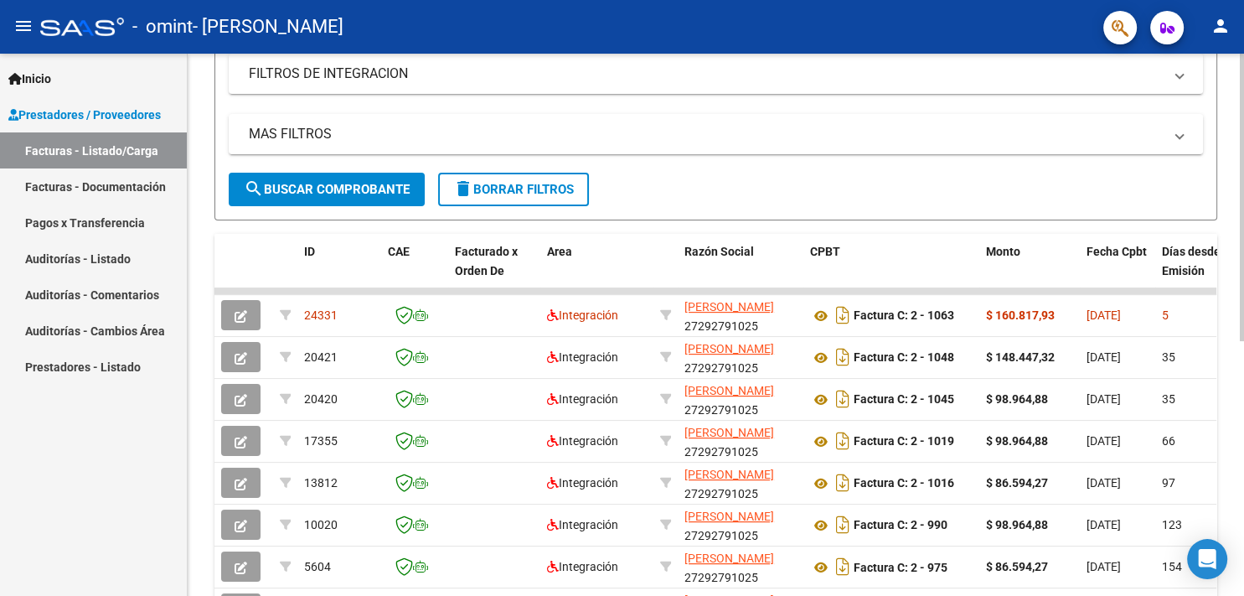
scroll to position [316, 0]
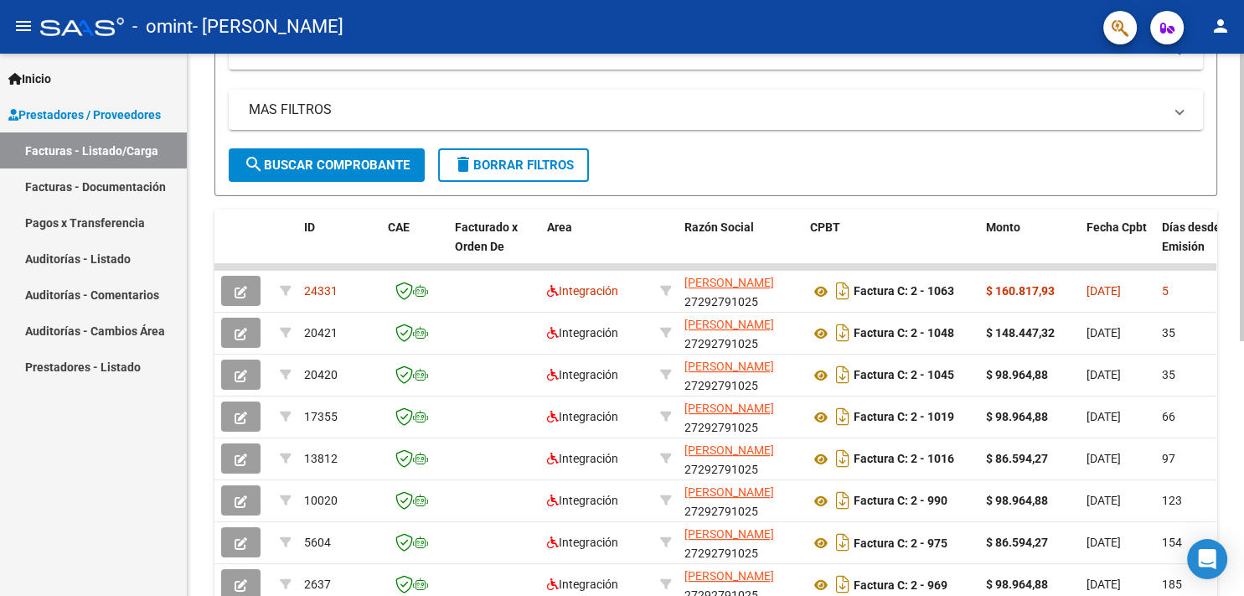
click at [1243, 308] on div at bounding box center [1242, 197] width 4 height 287
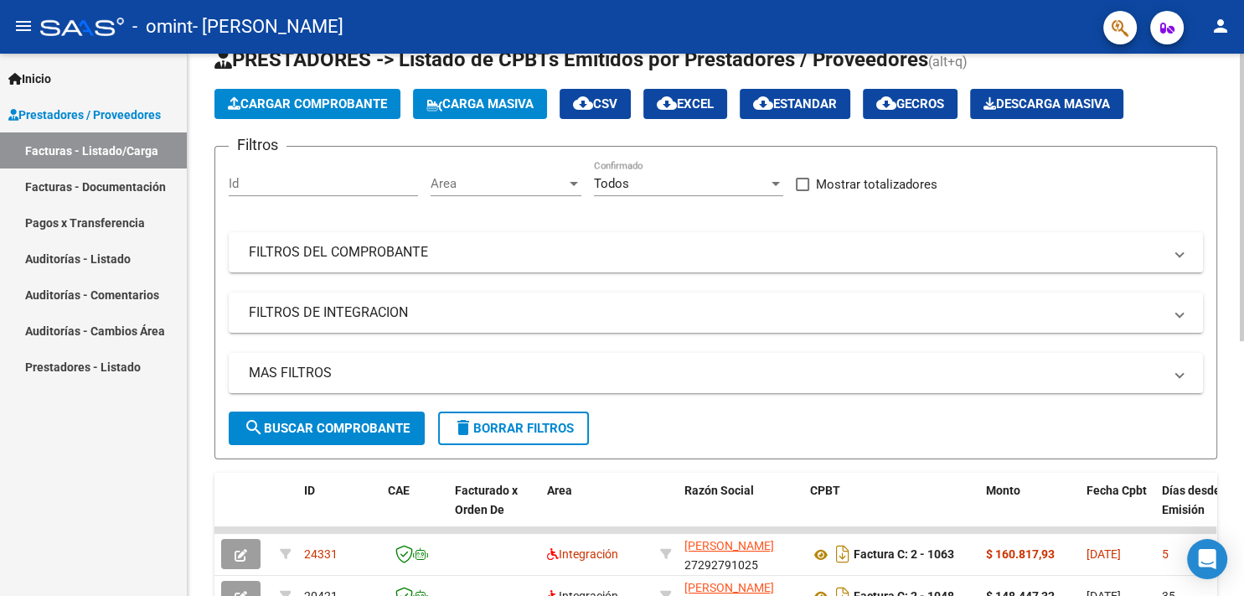
scroll to position [0, 0]
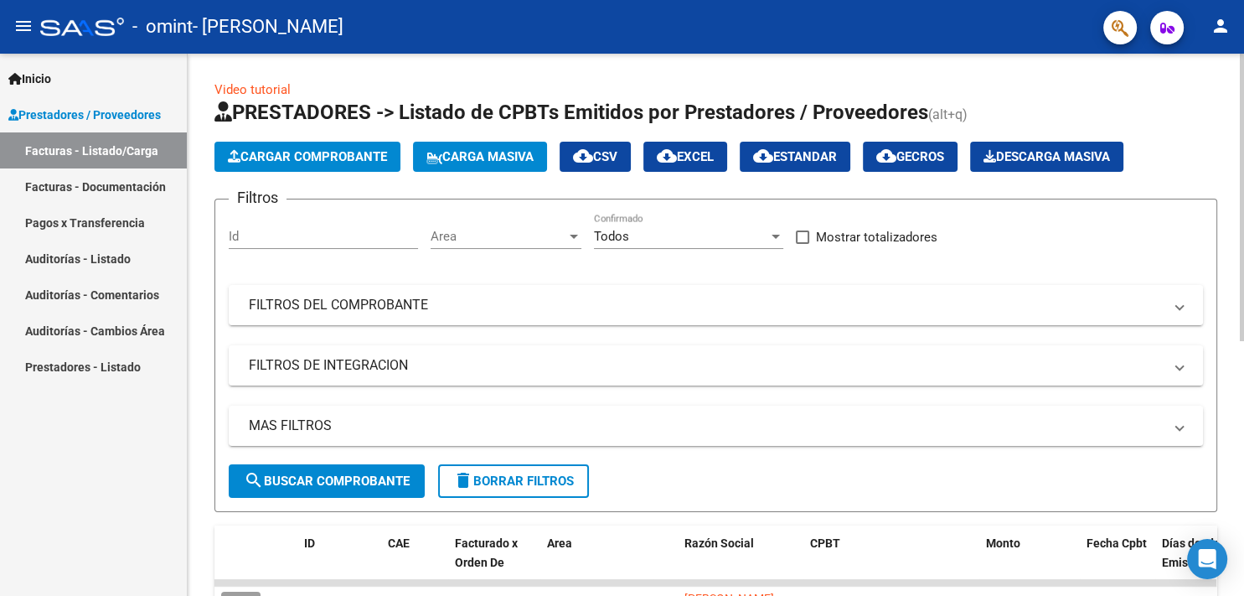
click at [1242, 5] on div "menu - omint - [PERSON_NAME] person Inicio Instructivos Contacto OS Prestadores…" at bounding box center [622, 298] width 1244 height 596
click at [258, 146] on button "Cargar Comprobante" at bounding box center [307, 157] width 186 height 30
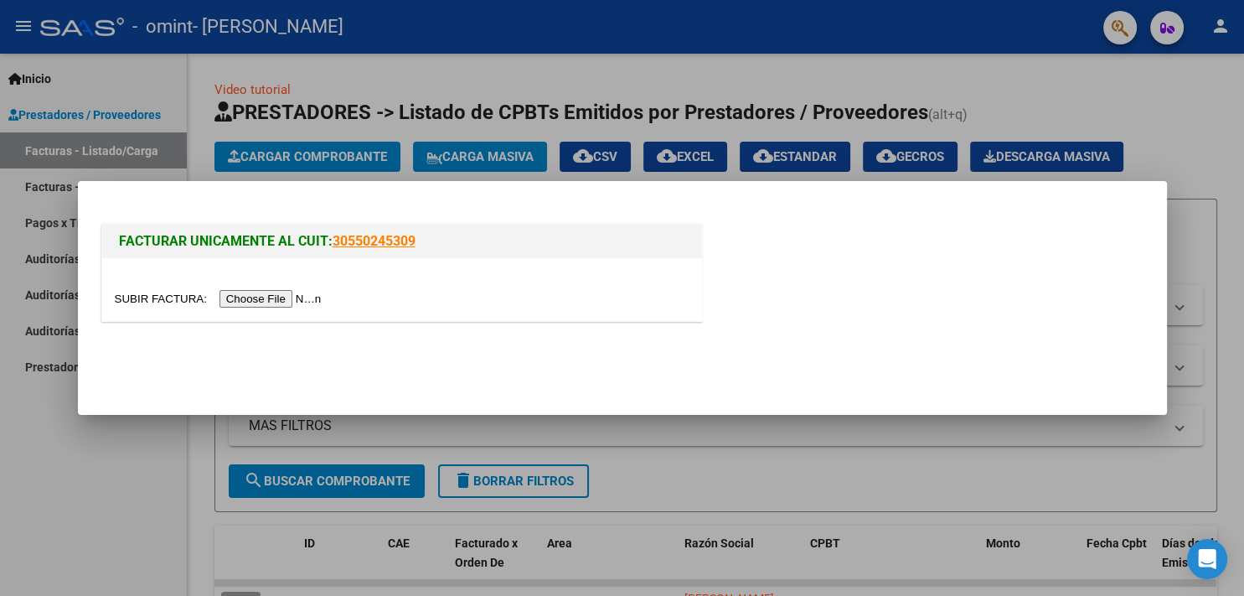
click at [132, 297] on input "file" at bounding box center [221, 299] width 212 height 18
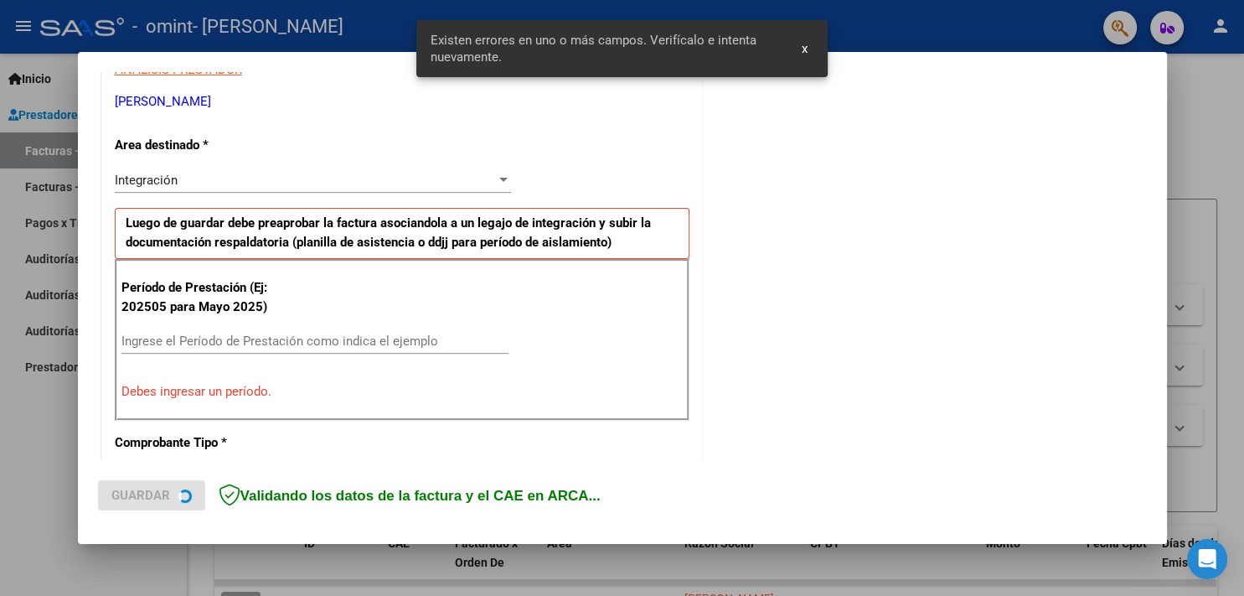
scroll to position [340, 0]
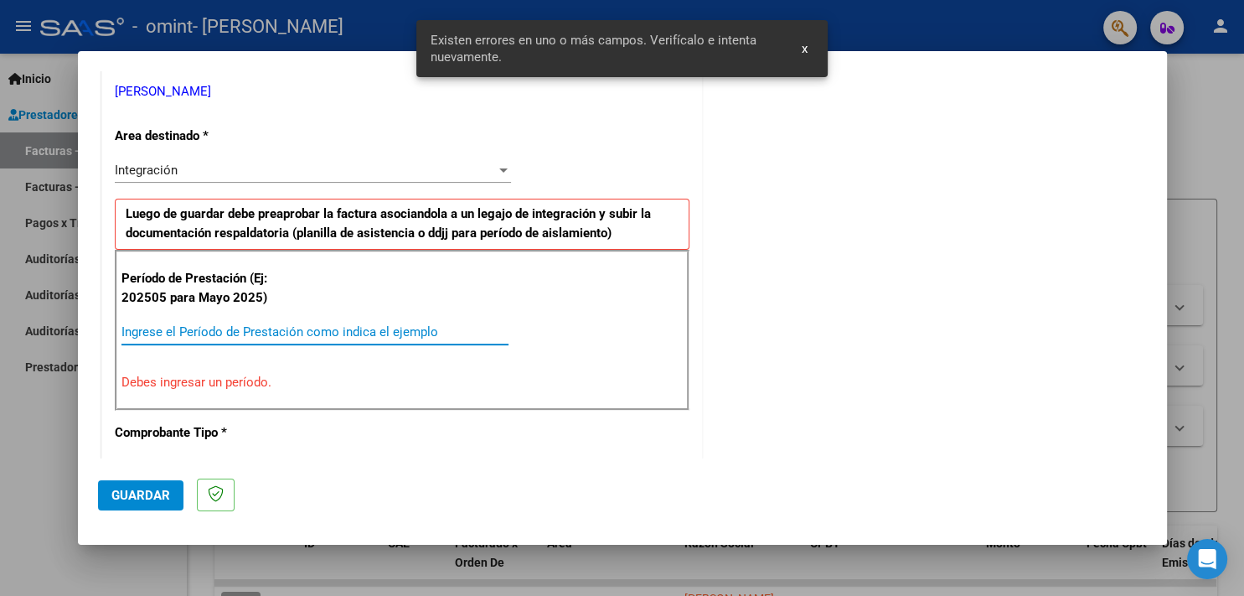
click at [199, 338] on input "Ingrese el Período de Prestación como indica el ejemplo" at bounding box center [314, 331] width 387 height 15
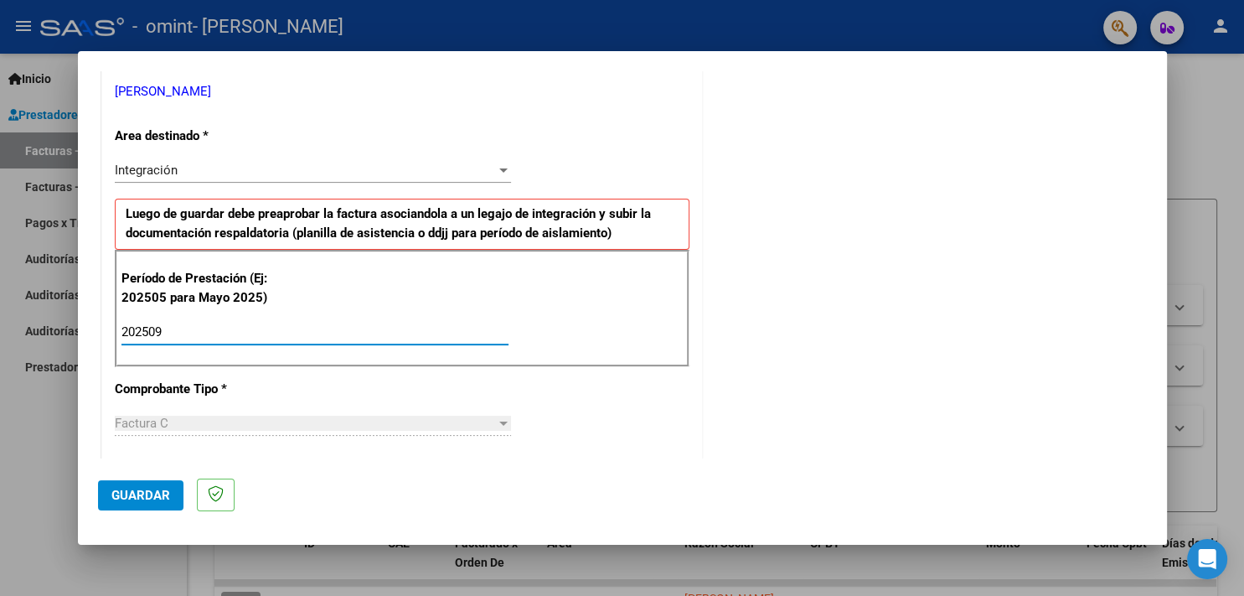
type input "202509"
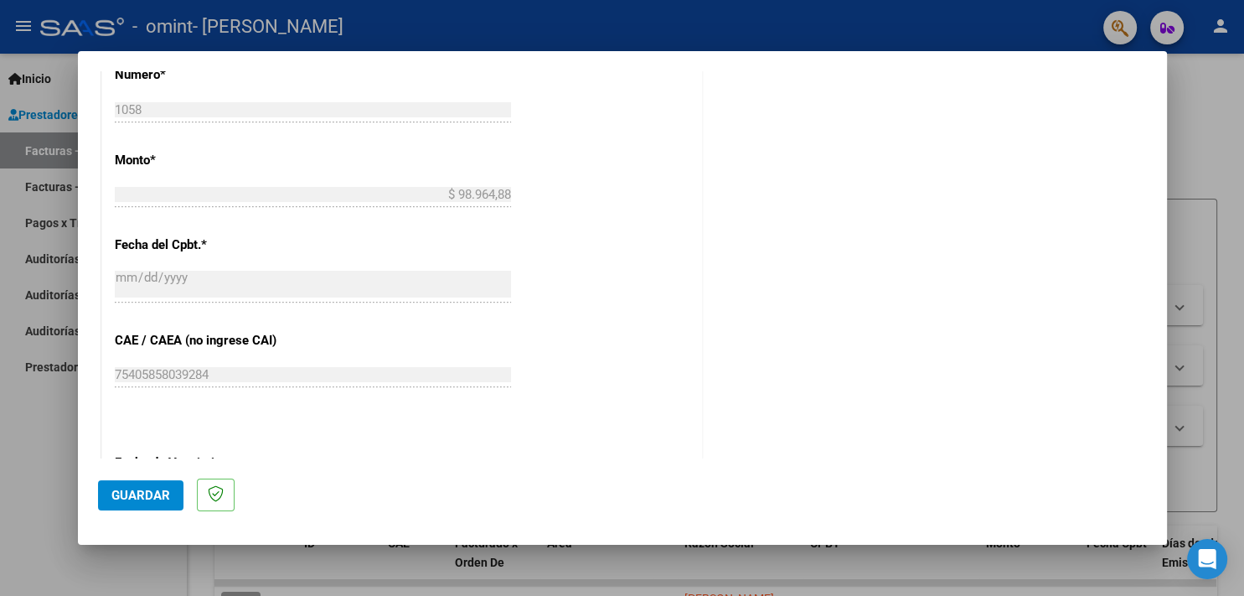
scroll to position [889, 0]
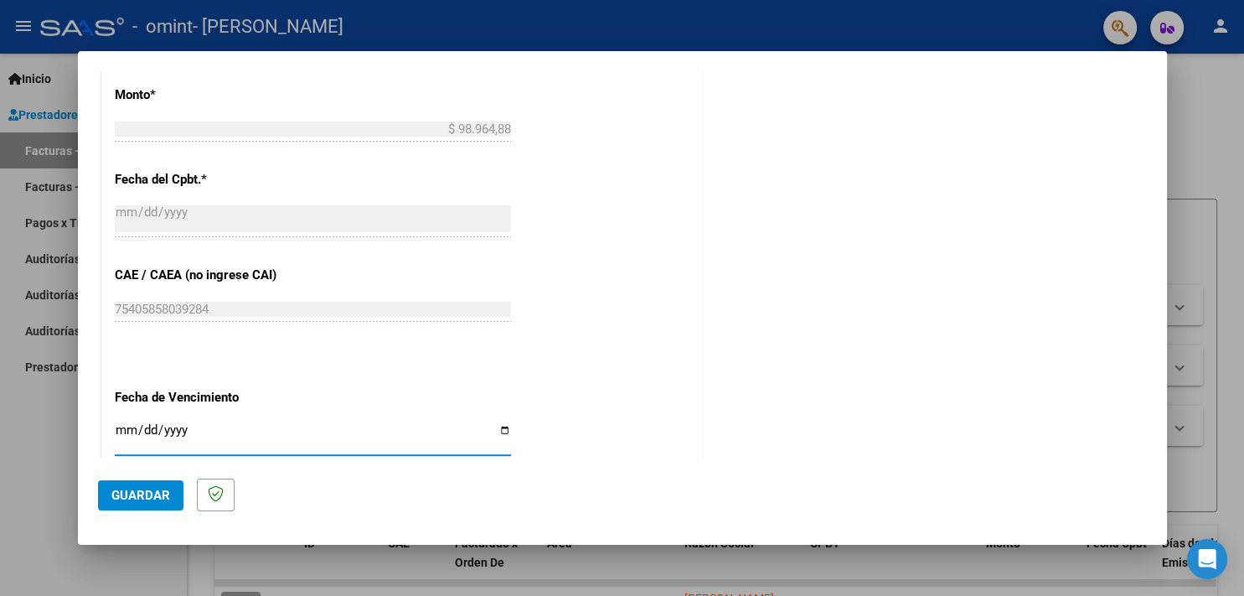
click at [294, 424] on input "Ingresar la fecha" at bounding box center [313, 436] width 396 height 27
type input "[DATE]"
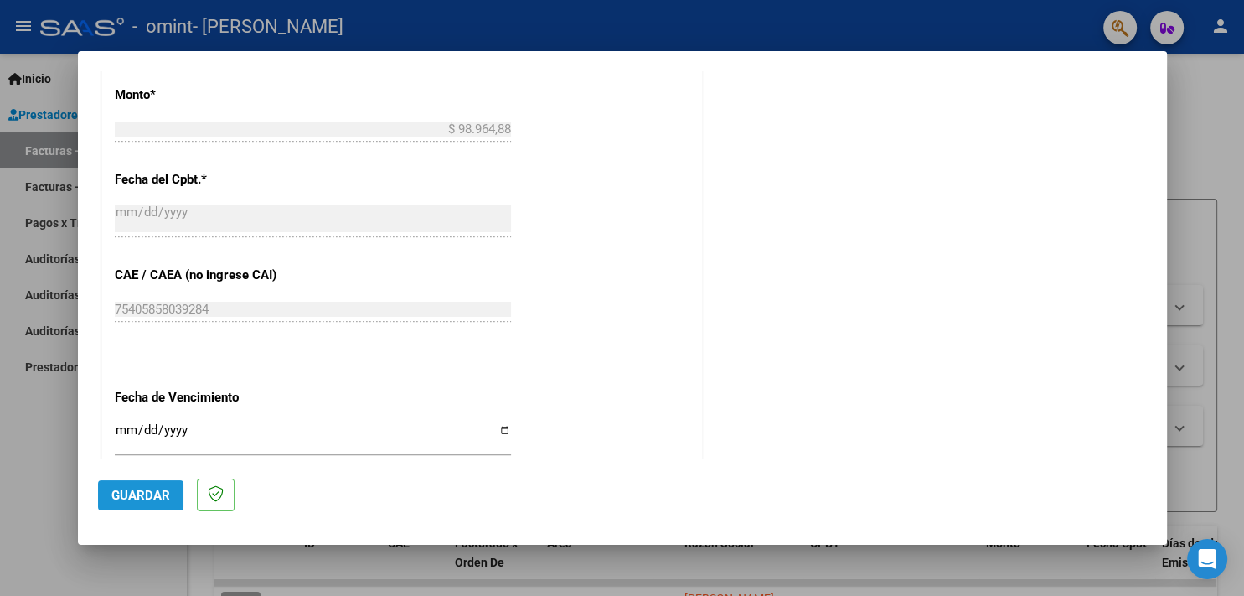
click at [132, 490] on span "Guardar" at bounding box center [140, 494] width 59 height 15
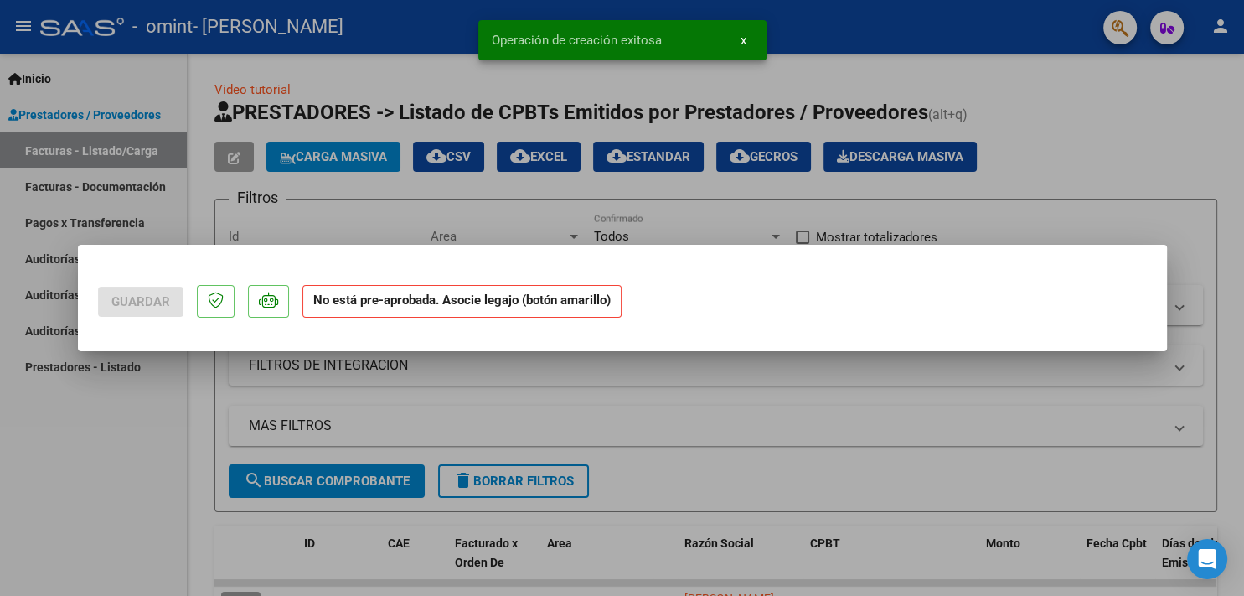
scroll to position [0, 0]
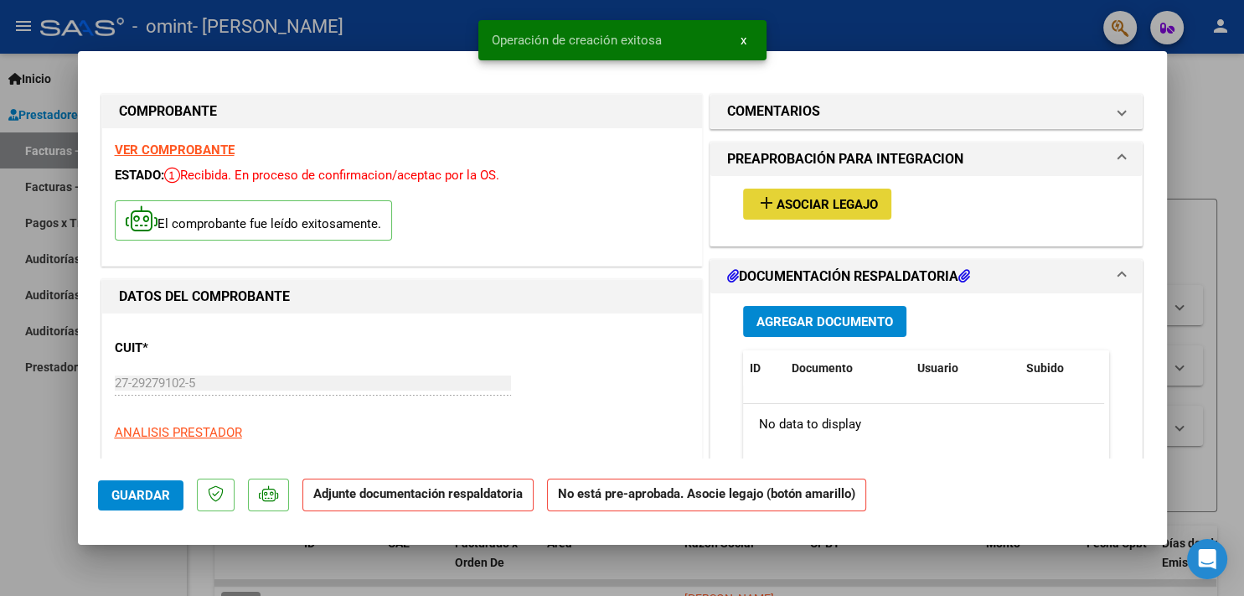
click at [802, 206] on span "Asociar Legajo" at bounding box center [826, 204] width 101 height 15
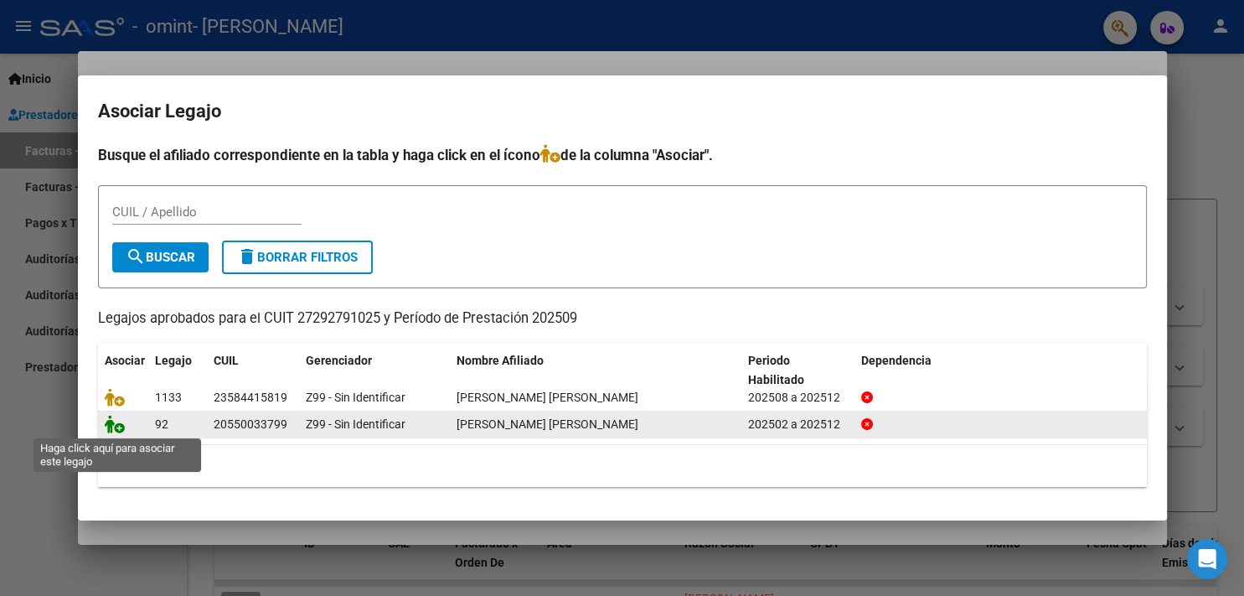
click at [112, 431] on icon at bounding box center [115, 424] width 20 height 18
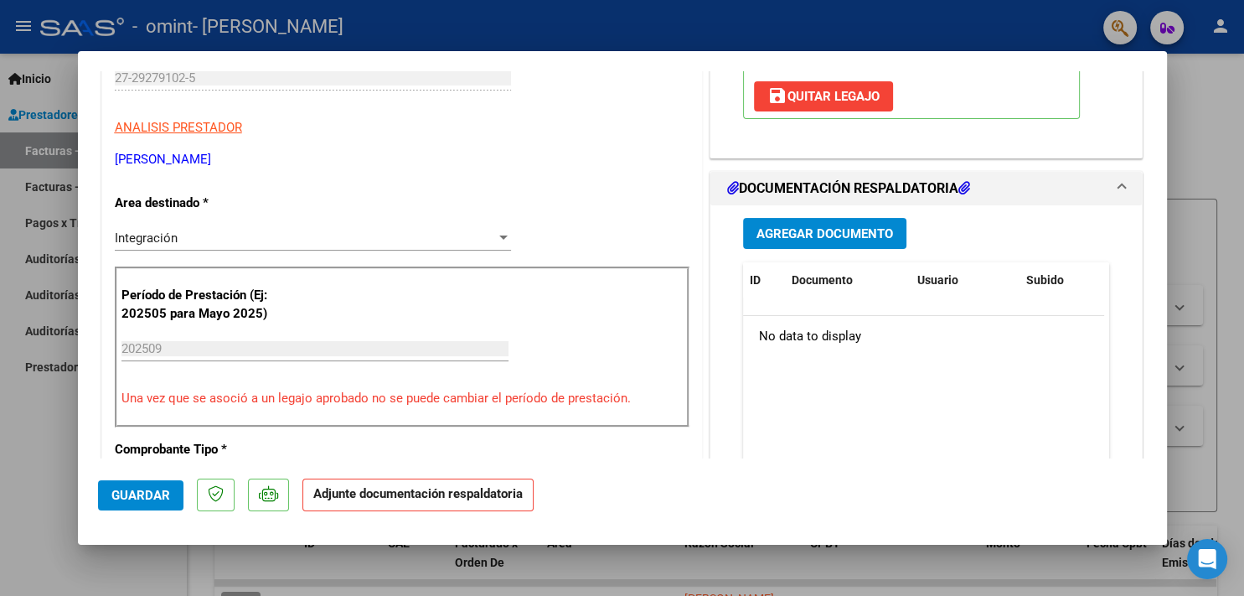
scroll to position [364, 0]
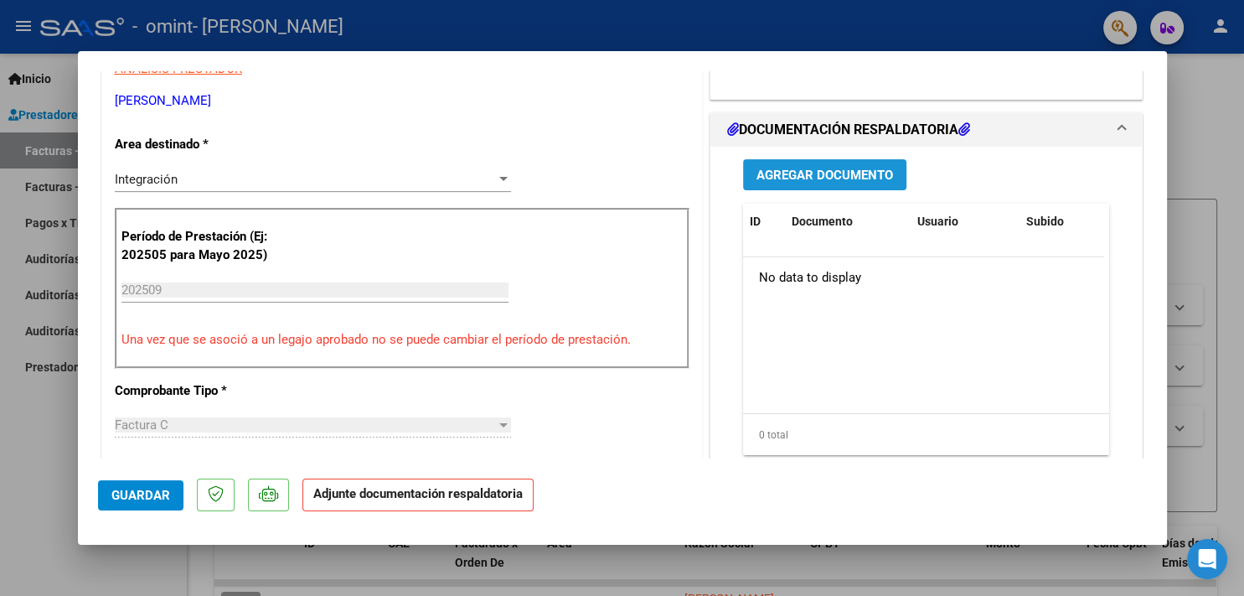
click at [833, 167] on span "Agregar Documento" at bounding box center [824, 174] width 137 height 15
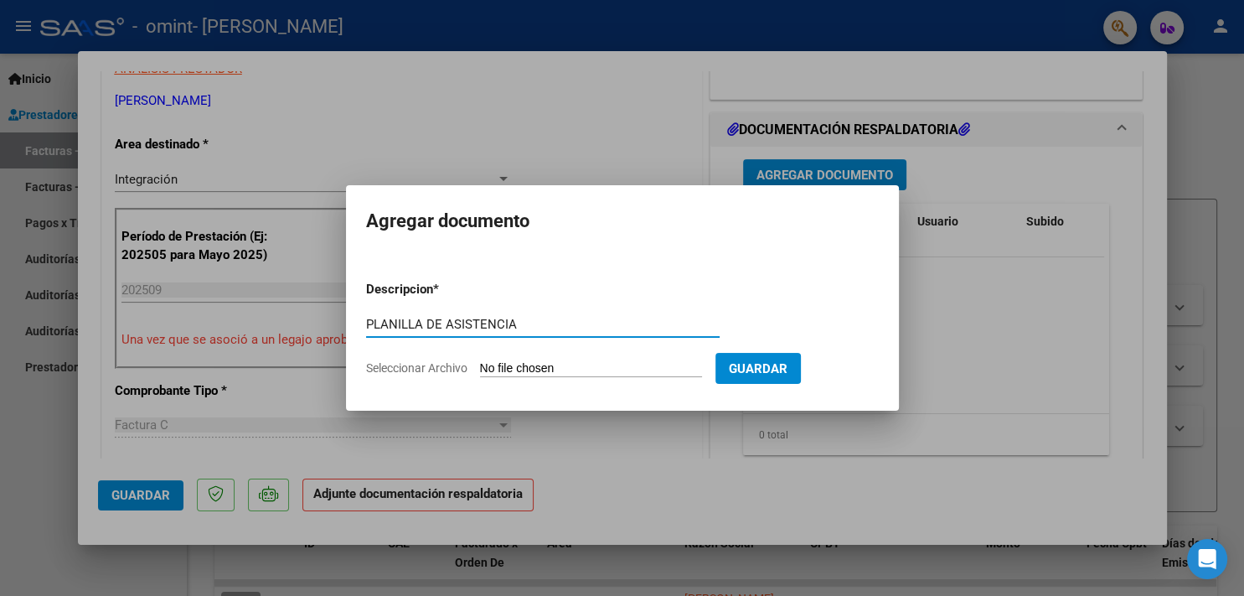
type input "PLANILLA DE ASISTENCIA"
click at [518, 367] on input "Seleccionar Archivo" at bounding box center [591, 369] width 222 height 16
type input "C:\fakepath\ASISTENCIA [PERSON_NAME] [DATE].pdf"
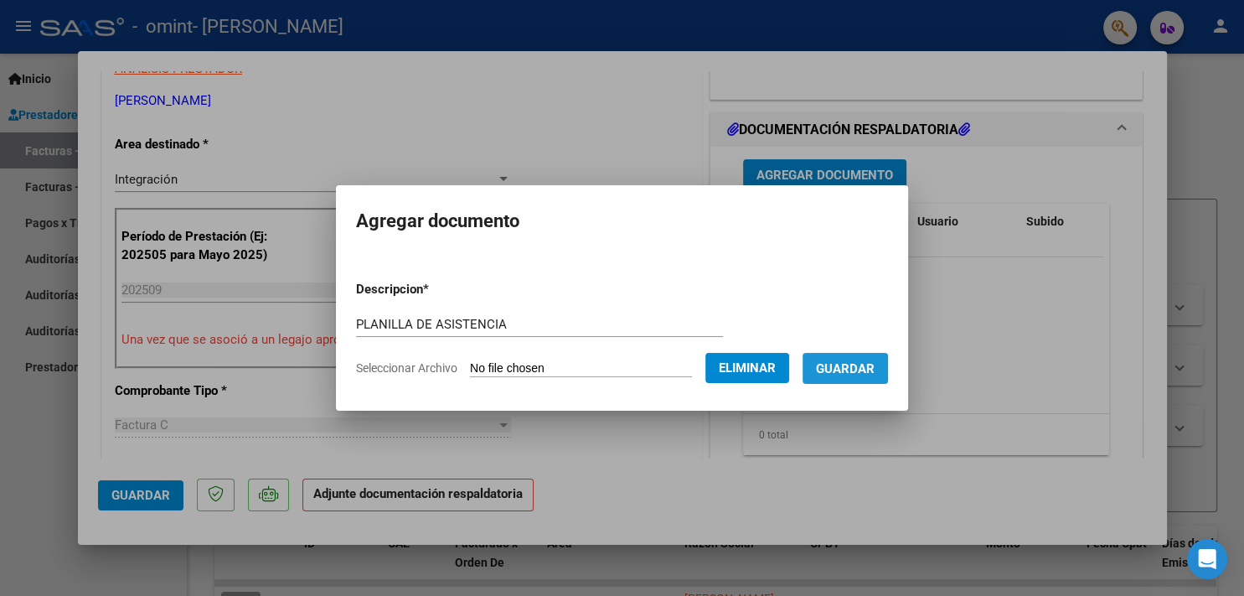
click at [870, 368] on span "Guardar" at bounding box center [845, 368] width 59 height 15
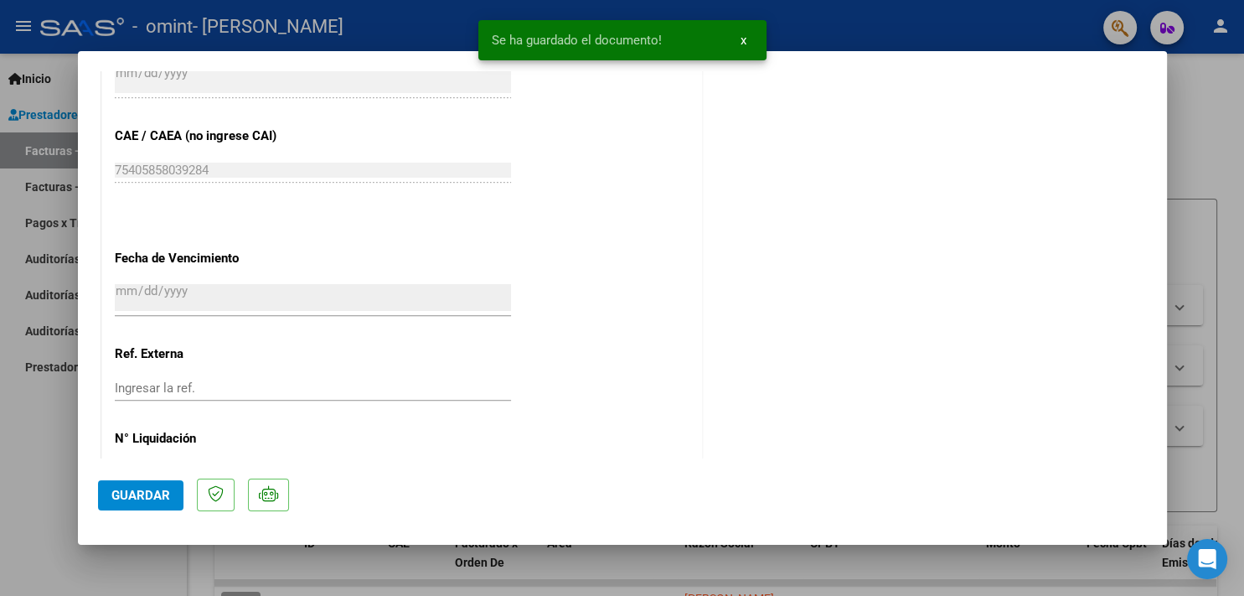
scroll to position [1090, 0]
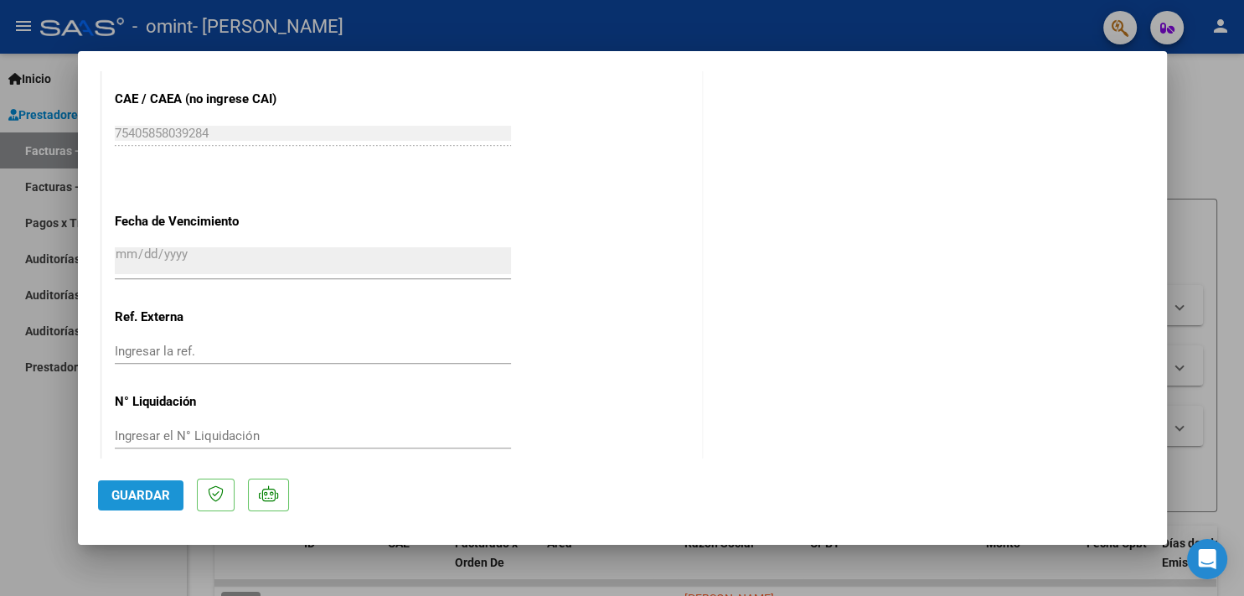
click at [140, 495] on span "Guardar" at bounding box center [140, 494] width 59 height 15
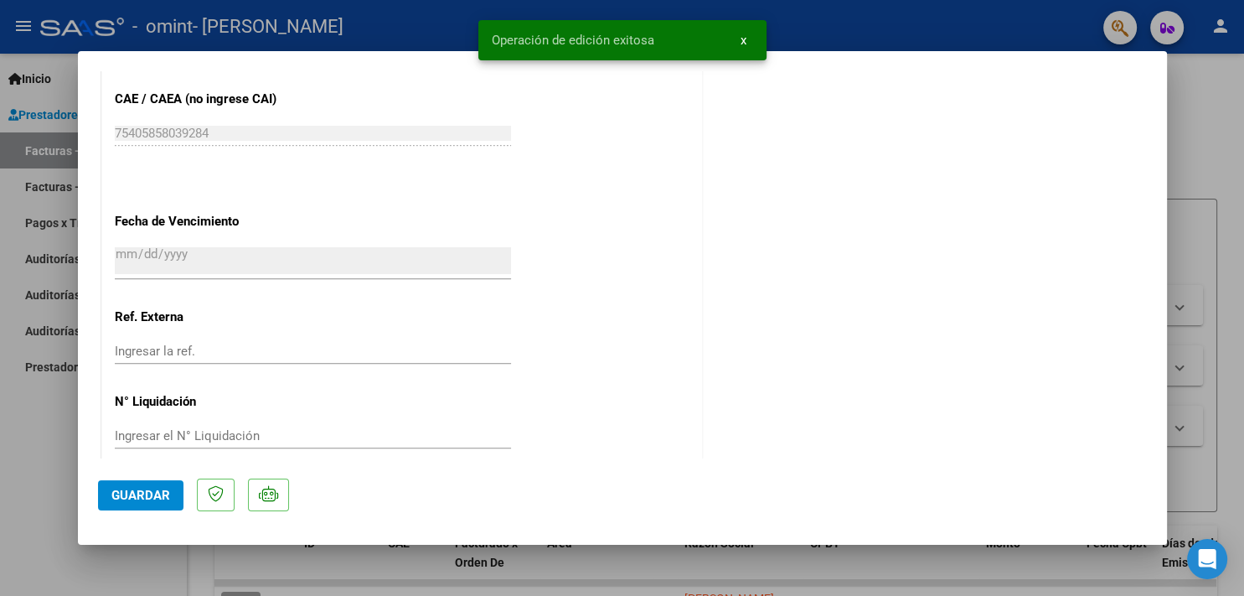
click at [122, 564] on div at bounding box center [622, 298] width 1244 height 596
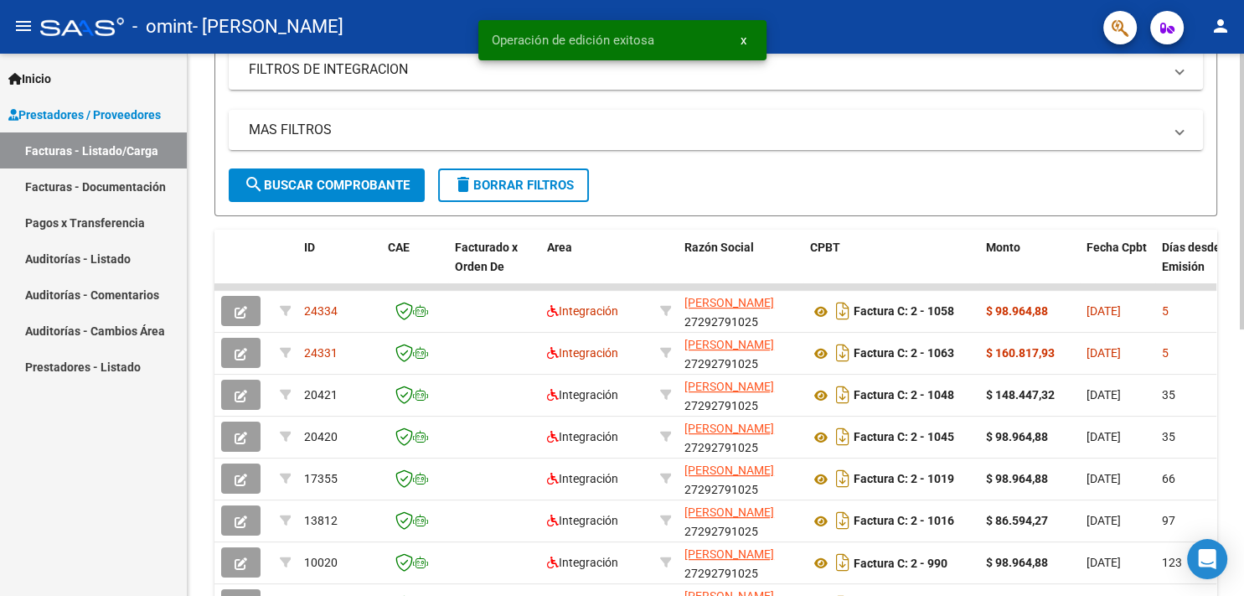
scroll to position [305, 0]
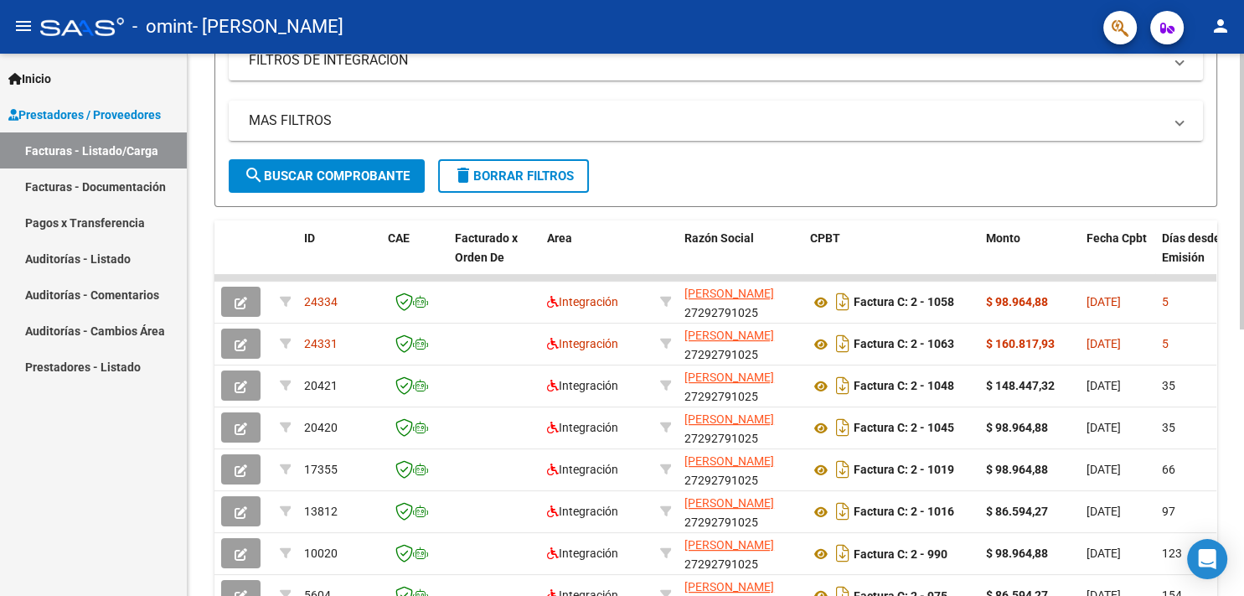
click at [1243, 223] on div at bounding box center [1242, 192] width 4 height 276
click at [991, 151] on div "MAS FILTROS Todos Con Doc. Respaldatoria Todos Con Trazabilidad Todos Asociado …" at bounding box center [716, 130] width 974 height 59
